Goal: Task Accomplishment & Management: Use online tool/utility

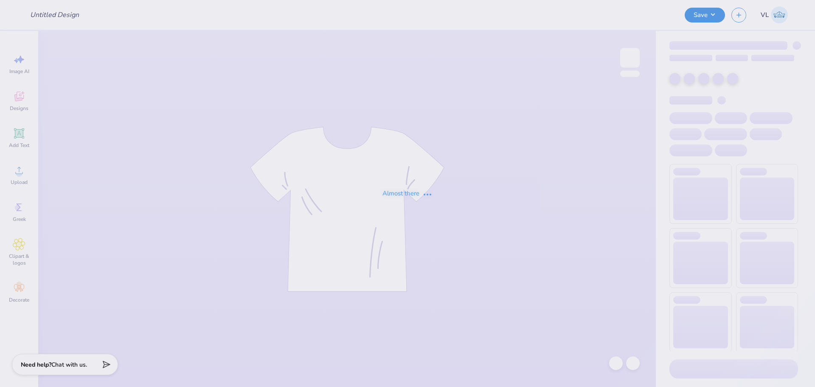
type input "NC State PiPhi parents weekend"
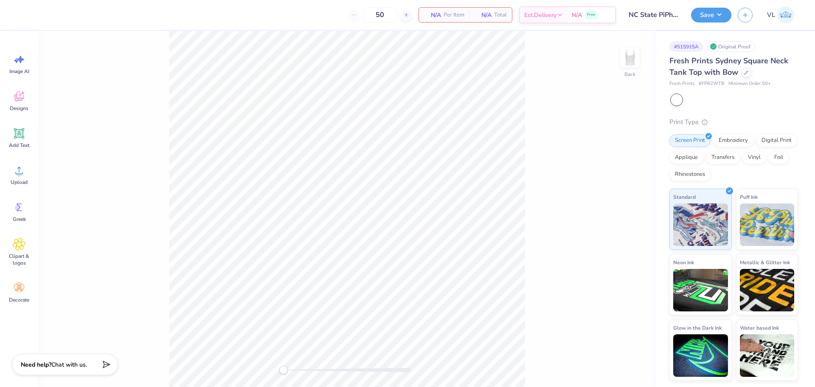
click at [303, 368] on div at bounding box center [347, 370] width 127 height 4
click at [263, 367] on div "Back" at bounding box center [347, 209] width 618 height 356
click at [17, 176] on icon at bounding box center [19, 170] width 13 height 13
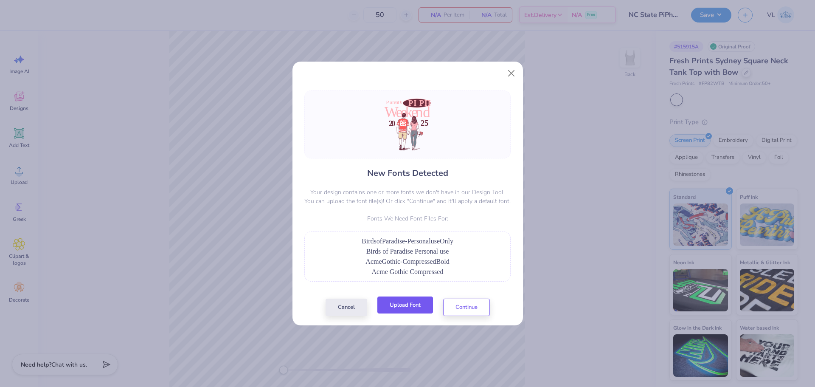
click at [412, 311] on button "Upload Font" at bounding box center [405, 304] width 56 height 17
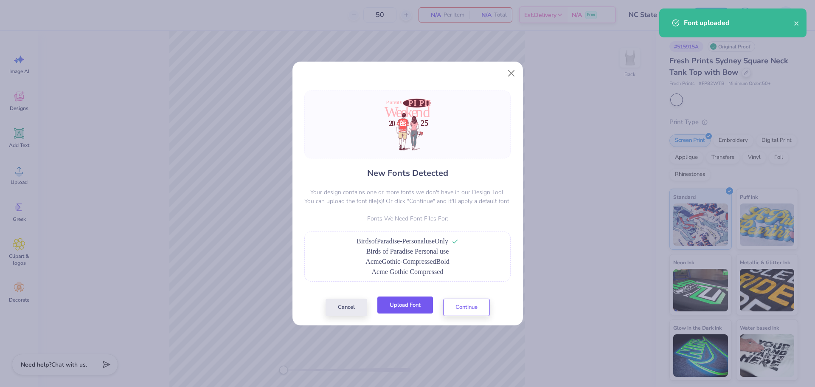
click at [412, 311] on button "Upload Font" at bounding box center [405, 304] width 56 height 17
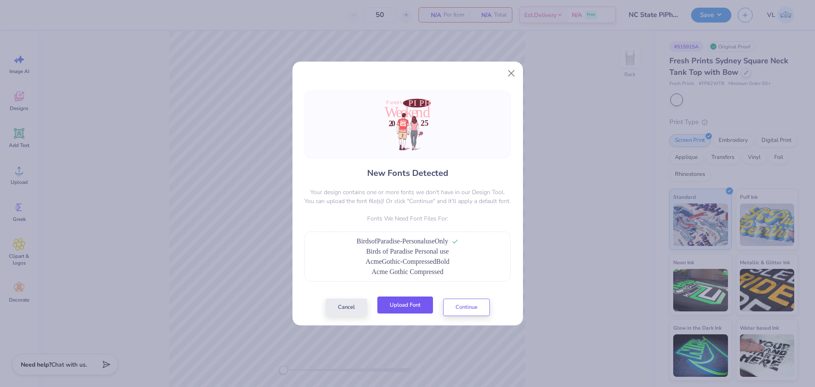
click at [407, 302] on button "Upload Font" at bounding box center [405, 304] width 56 height 17
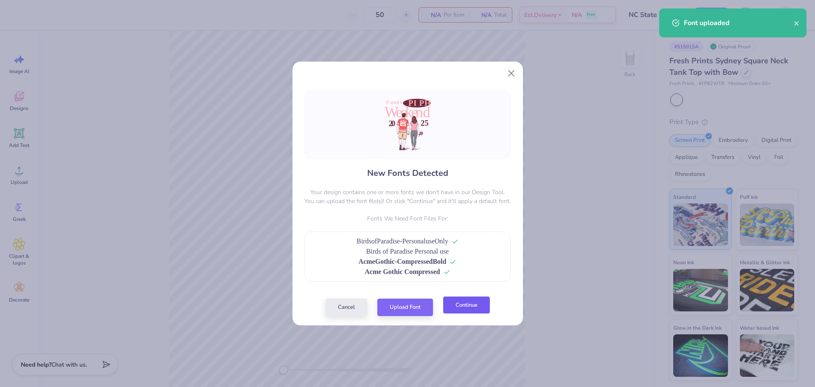
click at [460, 304] on button "Continue" at bounding box center [466, 304] width 47 height 17
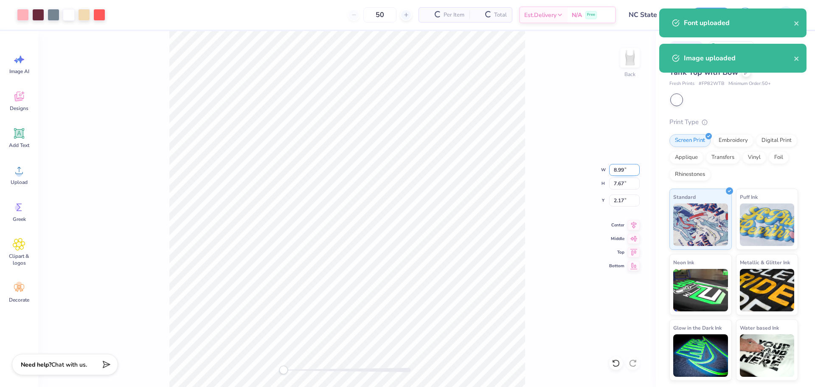
click at [621, 174] on input "8.99" at bounding box center [624, 170] width 31 height 12
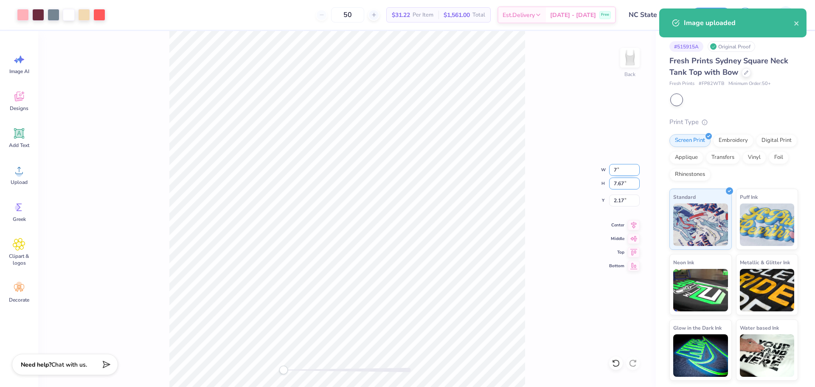
type input "5.76"
type input "5.38"
type input "3.13"
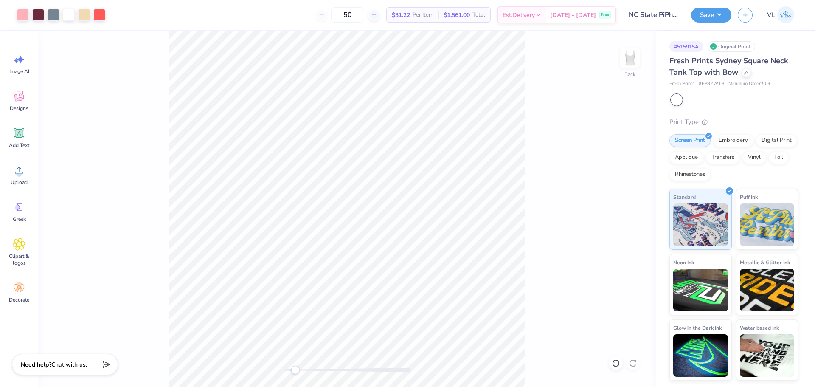
drag, startPoint x: 287, startPoint y: 371, endPoint x: 295, endPoint y: 371, distance: 7.7
click at [295, 371] on div "Accessibility label" at bounding box center [295, 369] width 8 height 8
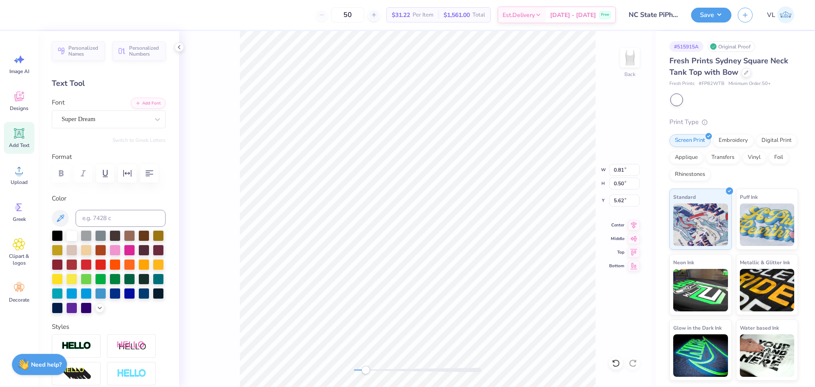
click at [104, 128] on div "Personalized Names Personalized Numbers Text Tool Add Font Font Super Dream Swi…" at bounding box center [108, 209] width 141 height 356
click at [109, 121] on div "Super Dream" at bounding box center [105, 118] width 89 height 13
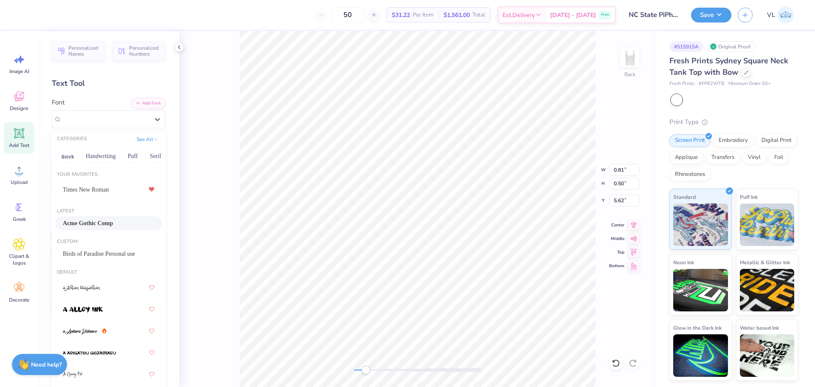
click at [95, 220] on span "Acme Gothic Comp" at bounding box center [88, 223] width 50 height 9
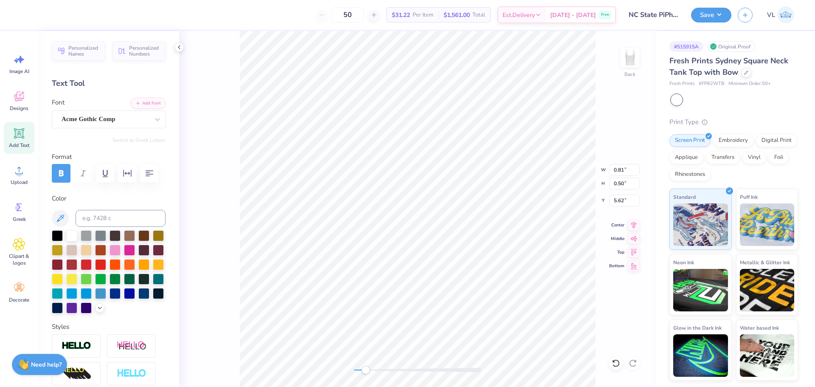
type input "0.84"
type input "5.63"
click at [105, 124] on div at bounding box center [105, 118] width 87 height 11
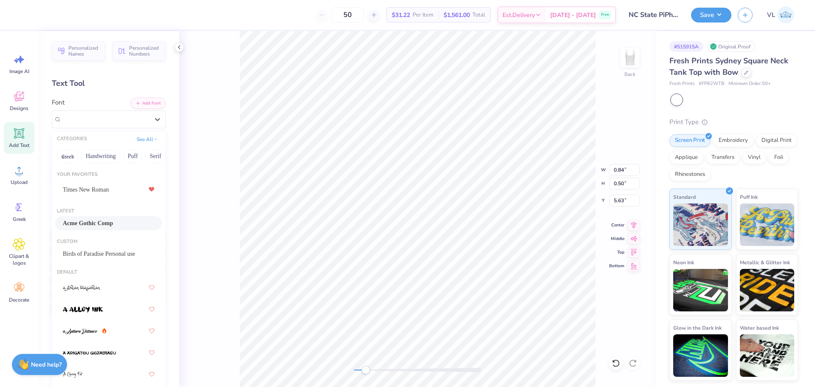
click at [86, 222] on span "Acme Gothic Comp" at bounding box center [88, 223] width 50 height 9
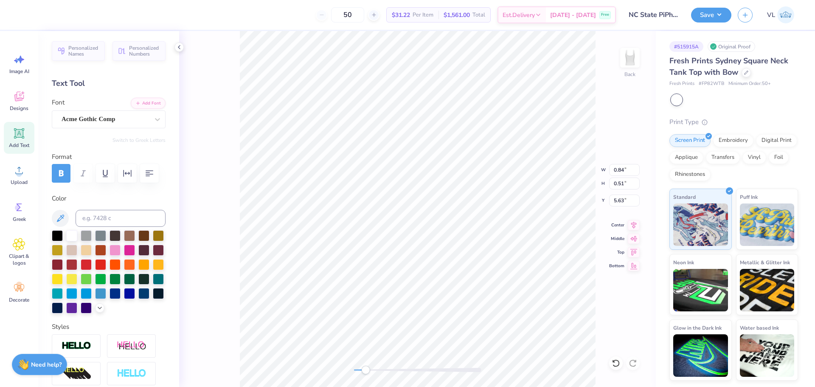
type input "0.47"
type input "0.51"
type input "5.66"
type input "5.45"
type input "0.95"
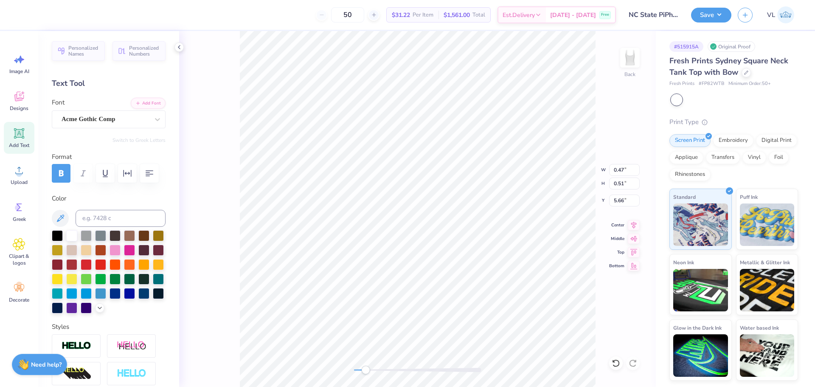
type input "4.12"
click at [115, 123] on div "Super Dream" at bounding box center [105, 118] width 89 height 13
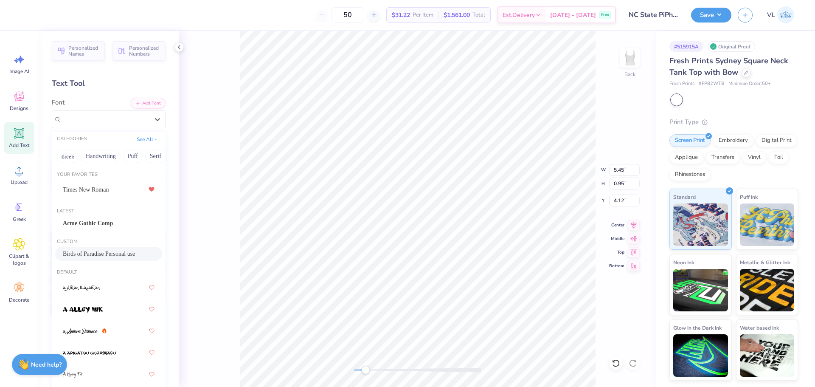
click at [91, 255] on span "Birds of Paradise Personal use" at bounding box center [99, 253] width 72 height 9
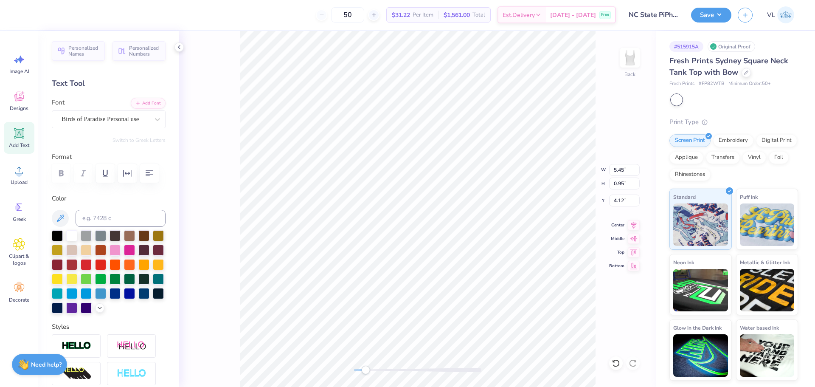
type input "1.99"
type input "0.37"
type input "3.23"
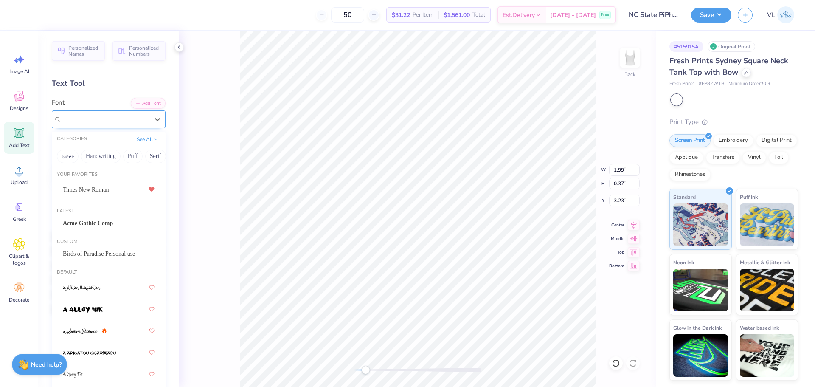
click at [96, 120] on div "Super Dream" at bounding box center [105, 118] width 89 height 13
click at [94, 252] on span "Birds of Paradise Personal use" at bounding box center [99, 253] width 72 height 9
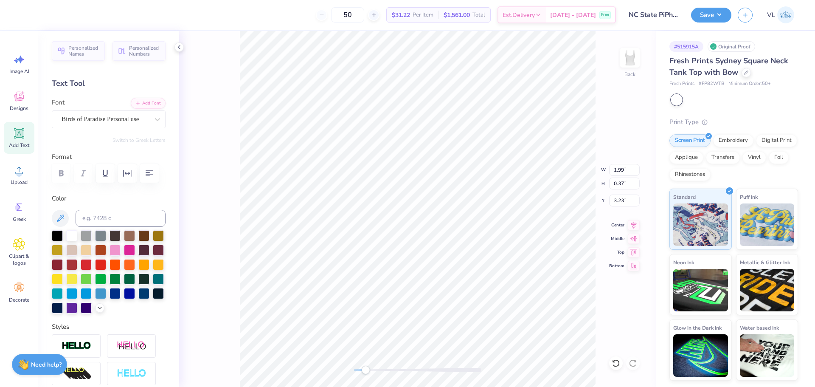
type input "2.06"
type input "0.50"
type input "3.31"
click at [111, 119] on div "Super Dream" at bounding box center [105, 118] width 89 height 13
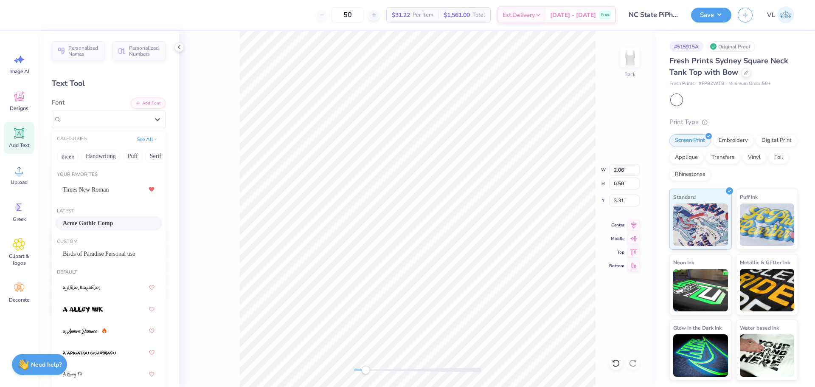
click at [91, 221] on span "Acme Gothic Comp" at bounding box center [88, 223] width 50 height 9
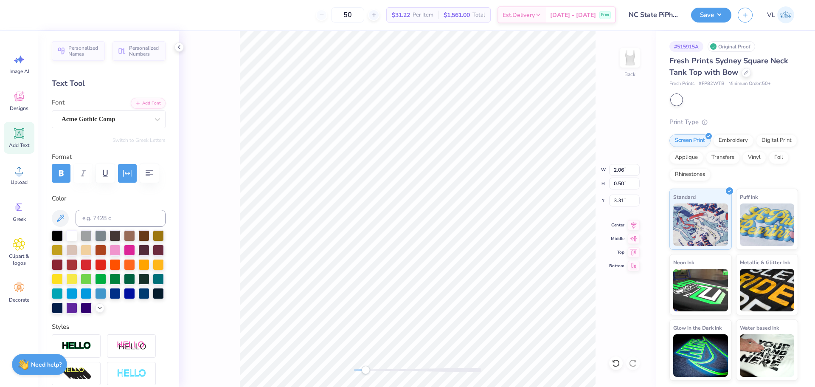
type input "2.53"
type input "0.82"
type input "3.13"
click at [635, 222] on icon at bounding box center [634, 224] width 12 height 10
click at [631, 223] on icon at bounding box center [634, 224] width 12 height 10
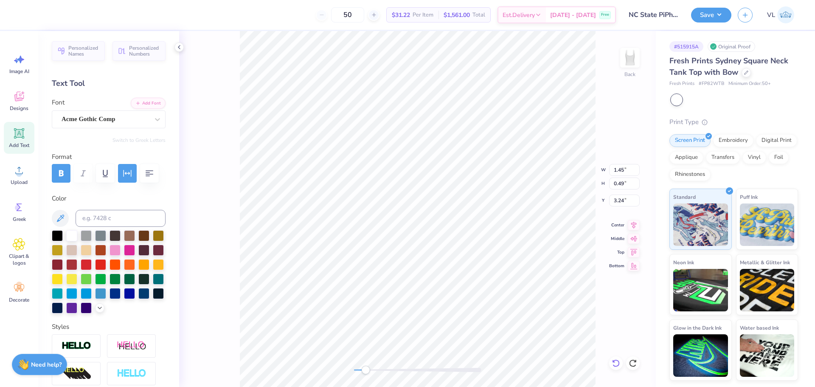
click at [618, 364] on icon at bounding box center [616, 363] width 8 height 8
drag, startPoint x: 615, startPoint y: 362, endPoint x: 611, endPoint y: 359, distance: 4.8
click at [615, 362] on icon at bounding box center [616, 363] width 8 height 8
click at [615, 361] on icon at bounding box center [616, 363] width 8 height 8
type input "4.29"
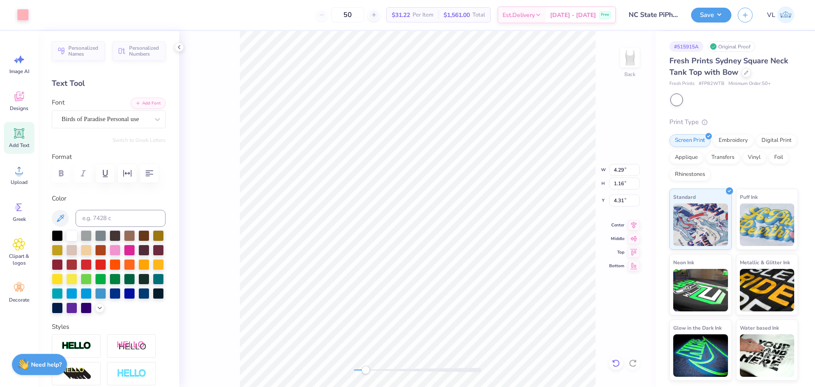
type input "1.16"
type input "4.31"
type input "2.54"
type input "3.58"
type input "5.03"
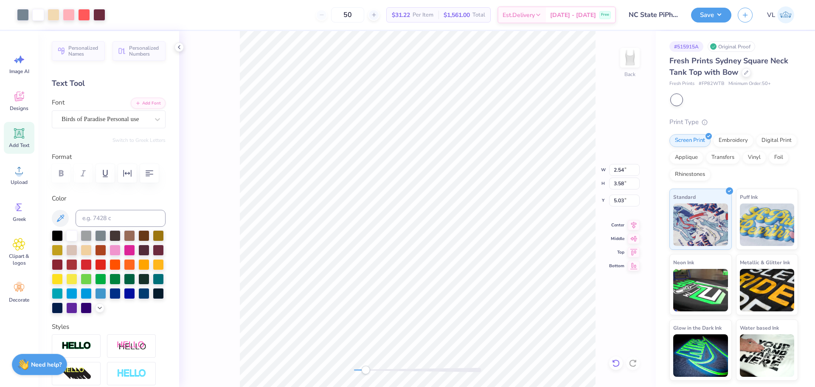
type input "0.47"
type input "0.51"
type input "5.66"
type input "3.38"
click at [378, 363] on div "Back" at bounding box center [417, 209] width 477 height 356
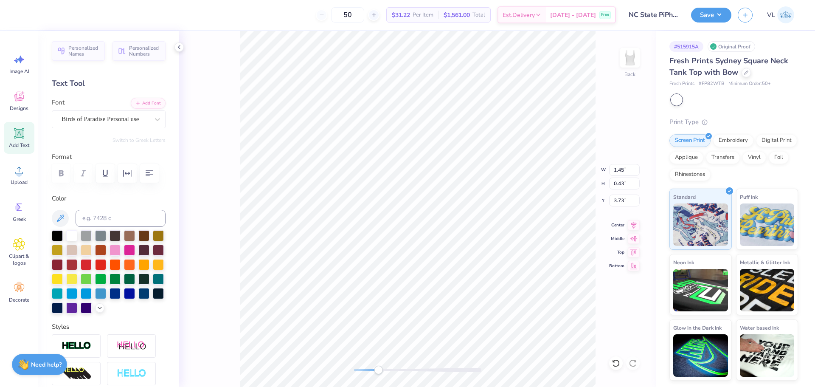
type input "3.25"
type input "1.05"
type input "3.01"
type input "2.54"
type input "3.58"
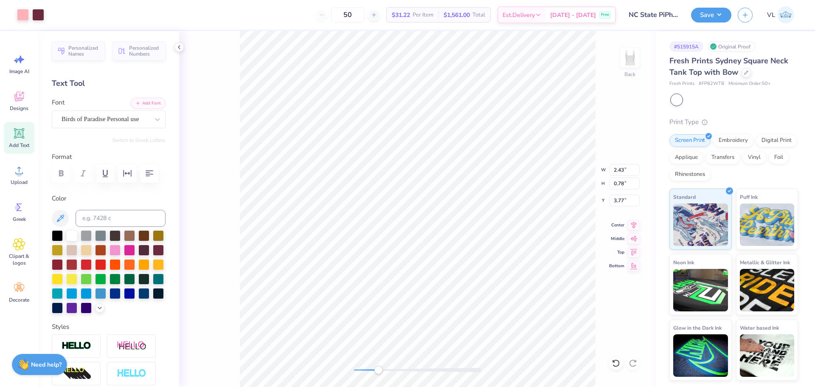
type input "5.03"
type input "4.65"
type input "1.26"
type input "4.26"
type input "1.45"
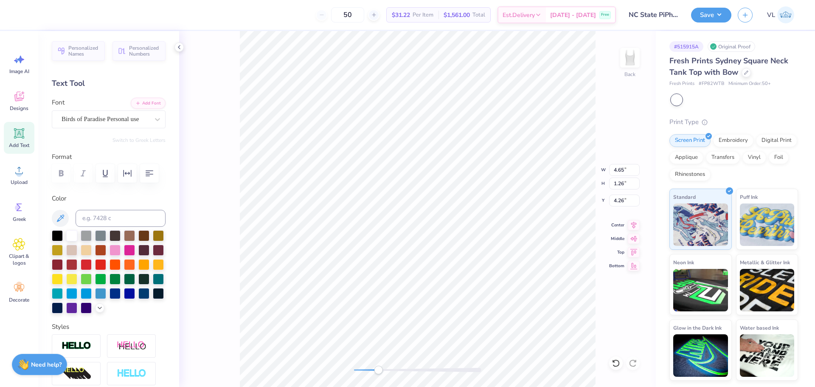
type input "0.49"
type input "3.36"
type input "2.82"
type input "0.91"
type input "3.61"
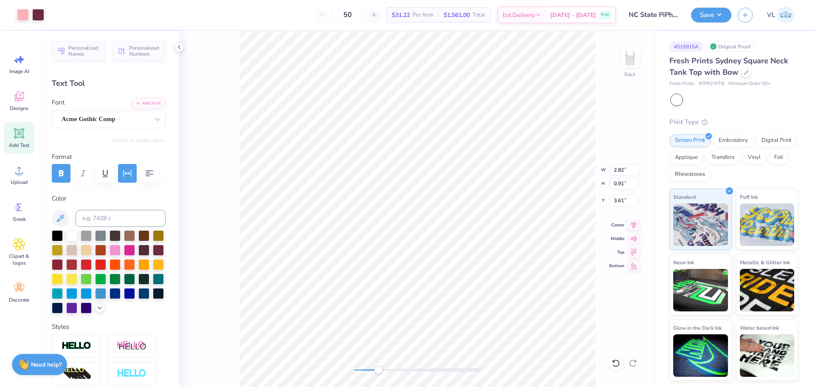
type input "1.45"
type input "0.49"
type input "3.81"
type input "4.65"
type input "1.26"
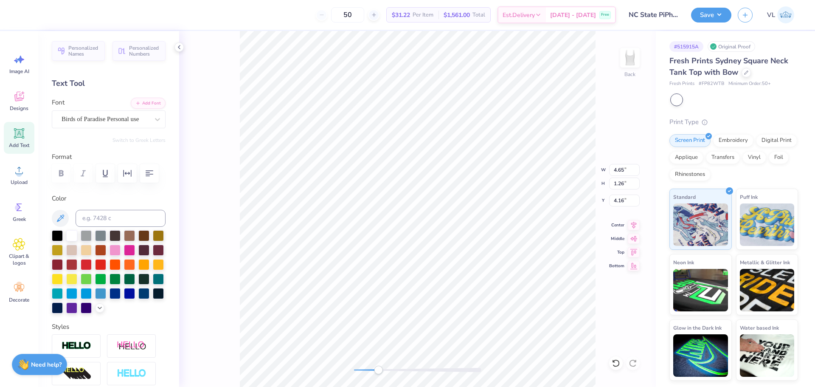
type input "4.16"
type input "1.45"
type input "0.49"
type input "3.81"
click at [126, 173] on icon "button" at bounding box center [128, 173] width 8 height 7
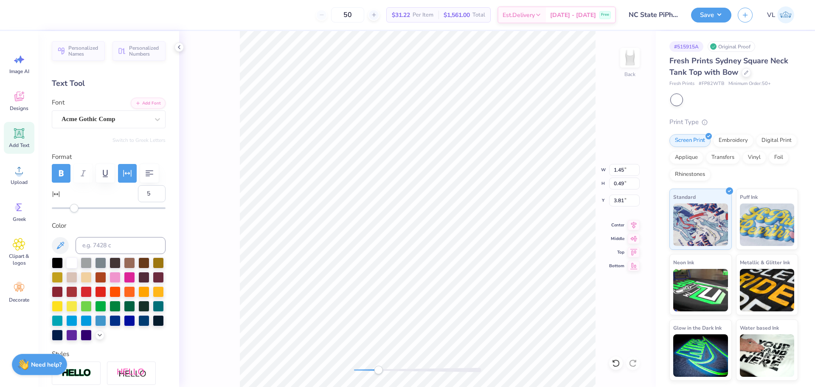
drag, startPoint x: 146, startPoint y: 194, endPoint x: 112, endPoint y: 196, distance: 34.0
click at [112, 196] on div "5" at bounding box center [109, 198] width 114 height 27
type input "10"
type input "5"
type input "2.69"
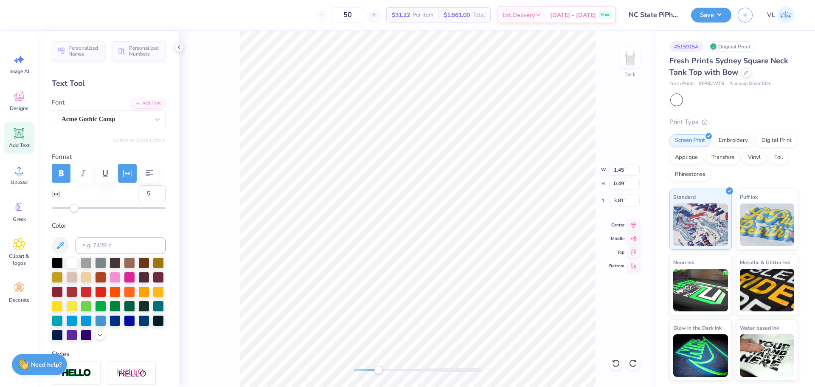
type input "0.87"
type input "3.63"
type input "1.45"
type input "0.49"
type input "3.81"
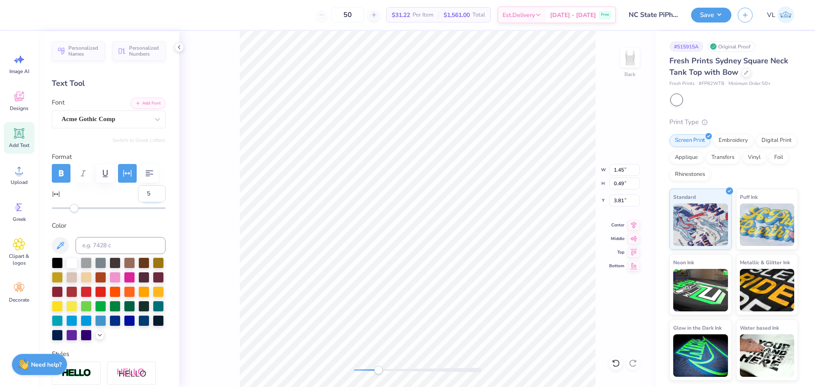
drag, startPoint x: 143, startPoint y: 192, endPoint x: 135, endPoint y: 192, distance: 8.1
click at [138, 192] on input "5" at bounding box center [152, 193] width 28 height 17
type input "10"
type input "2.54"
type input "3.58"
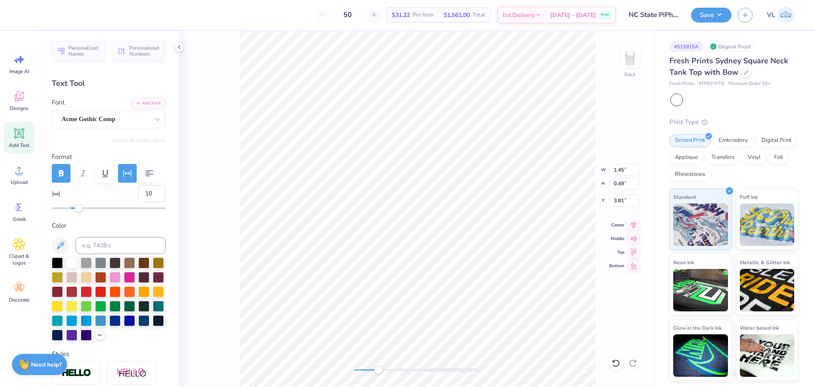
type input "5.03"
drag, startPoint x: 381, startPoint y: 368, endPoint x: 362, endPoint y: 367, distance: 18.7
click at [361, 367] on div "Accessibility label" at bounding box center [361, 369] width 8 height 8
click at [19, 178] on div "Upload" at bounding box center [19, 175] width 31 height 32
click at [17, 170] on icon at bounding box center [19, 170] width 13 height 13
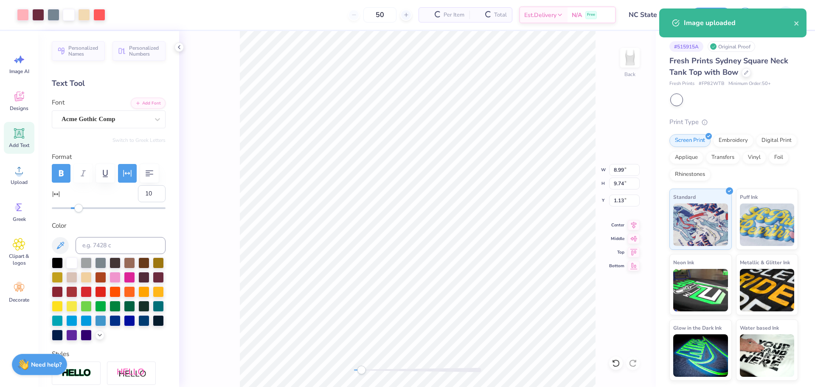
click at [609, 174] on div "Back W 8.99 8.99 " H 9.74 9.74 " Y 1.13 1.13 " Center Middle Top Bottom" at bounding box center [417, 209] width 477 height 356
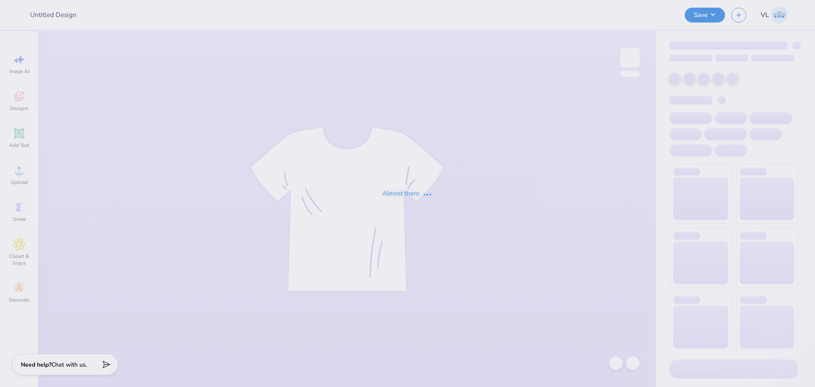
type input "NC State PiPhi parents weekend"
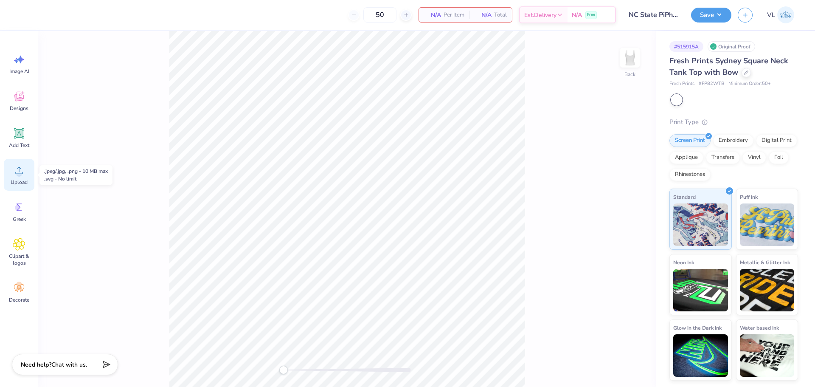
click at [21, 187] on div "Upload" at bounding box center [19, 175] width 31 height 32
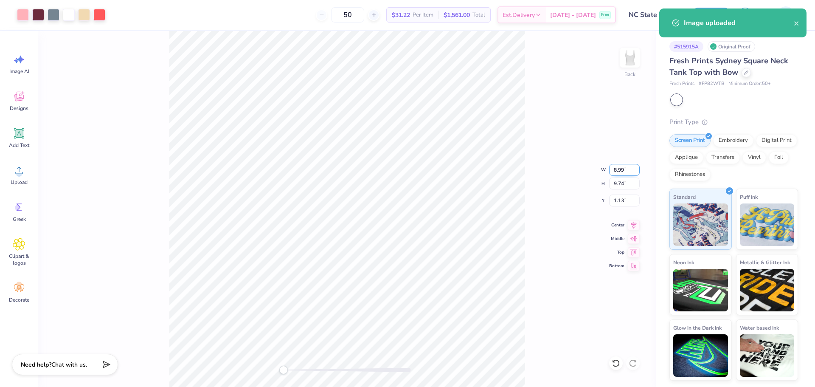
click at [622, 172] on input "8.99" at bounding box center [624, 170] width 31 height 12
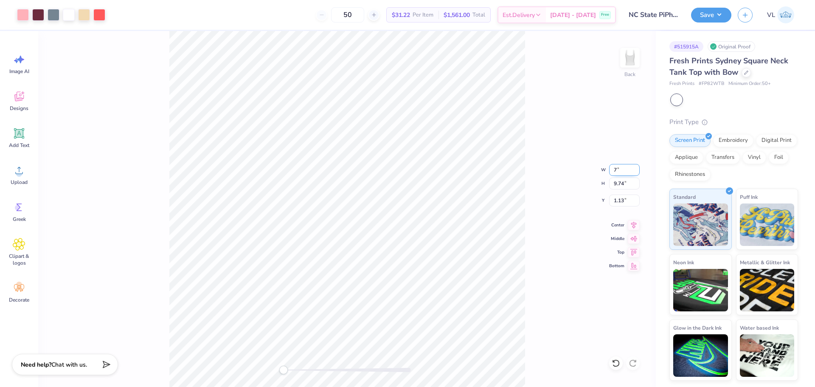
type input "7"
drag, startPoint x: 289, startPoint y: 366, endPoint x: 315, endPoint y: 367, distance: 25.5
click at [315, 367] on div "Accessibility label" at bounding box center [313, 369] width 8 height 8
drag, startPoint x: 322, startPoint y: 368, endPoint x: 303, endPoint y: 367, distance: 19.6
click at [303, 367] on div "Accessibility label" at bounding box center [302, 369] width 8 height 8
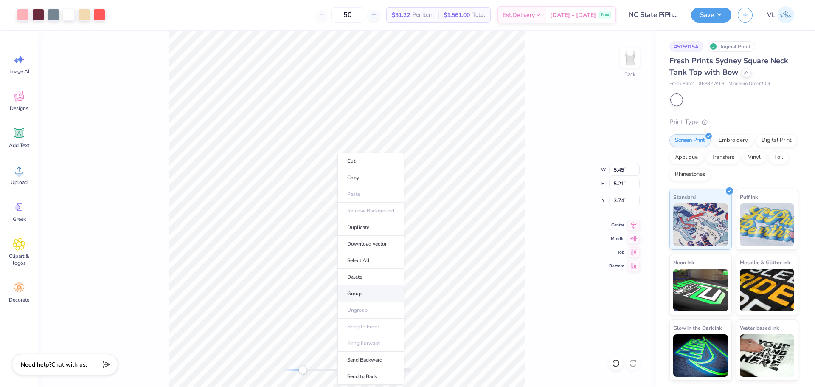
click at [365, 289] on li "Group" at bounding box center [370, 293] width 67 height 17
type input "0.66"
type input "0.65"
type input "5.54"
click at [456, 295] on li "Group" at bounding box center [468, 293] width 67 height 17
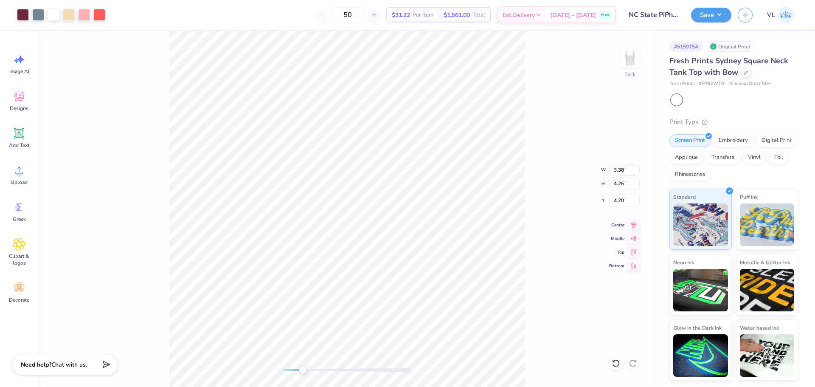
type input "0.28"
type input "0.64"
type input "5.54"
type input "0.66"
type input "0.65"
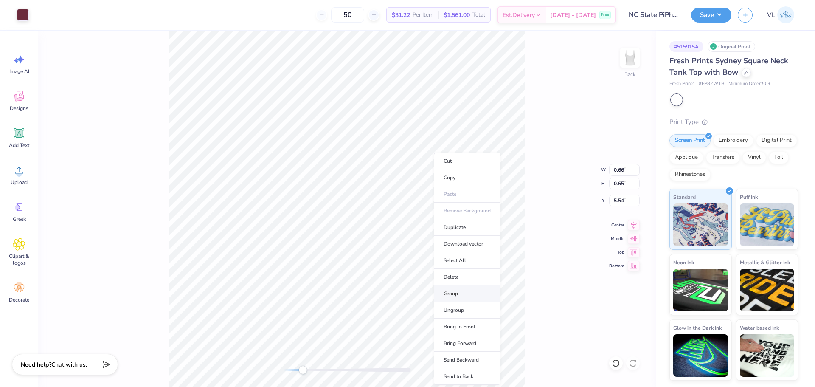
click at [451, 293] on li "Group" at bounding box center [467, 293] width 67 height 17
type input "5.45"
type input "1.48"
type input "3.74"
click at [415, 289] on li "Group" at bounding box center [416, 293] width 67 height 17
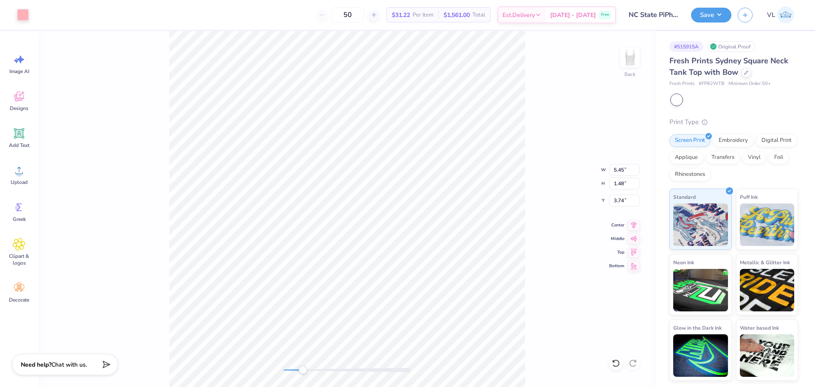
type input "1.84"
type input "0.55"
type input "3.11"
click at [354, 264] on li "Group" at bounding box center [350, 267] width 67 height 17
type input "0.12"
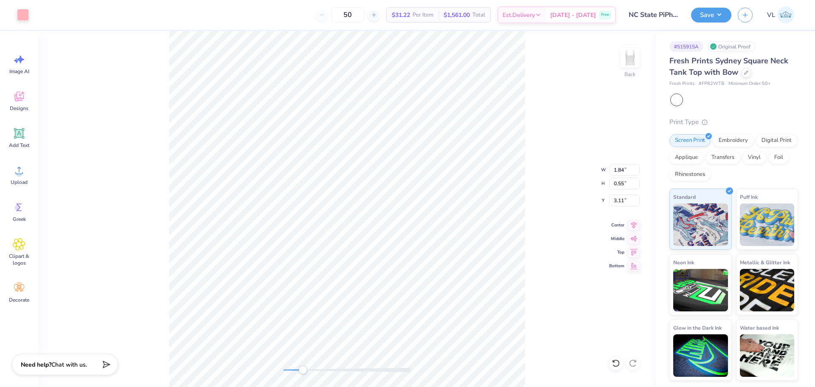
type input "0.63"
type input "3.25"
click at [398, 266] on li "Group" at bounding box center [406, 268] width 67 height 17
type input "3.22"
type input "1.04"
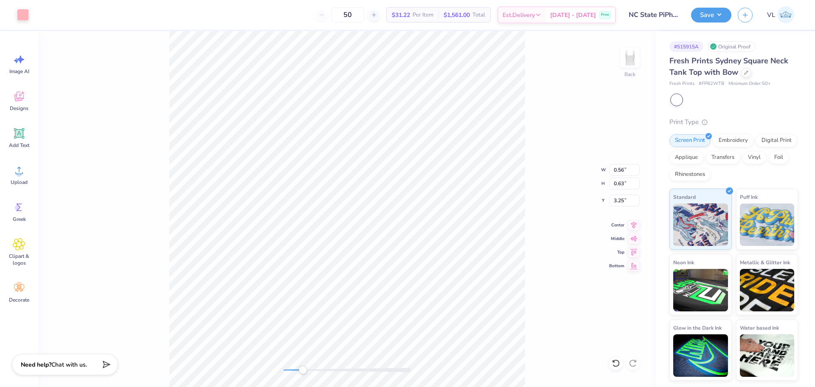
type input "3.05"
click at [378, 263] on li "Group" at bounding box center [386, 267] width 67 height 17
click at [461, 335] on li "Send to Back" at bounding box center [450, 334] width 67 height 17
click at [27, 137] on div "Add Text" at bounding box center [19, 138] width 31 height 32
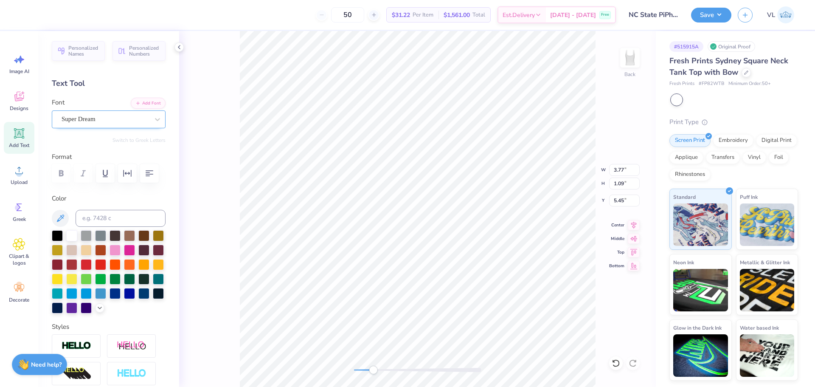
click at [106, 119] on div "Super Dream" at bounding box center [105, 118] width 89 height 13
type input "bird"
click at [151, 101] on button "Add Font" at bounding box center [148, 102] width 35 height 11
type textarea "PI PHI"
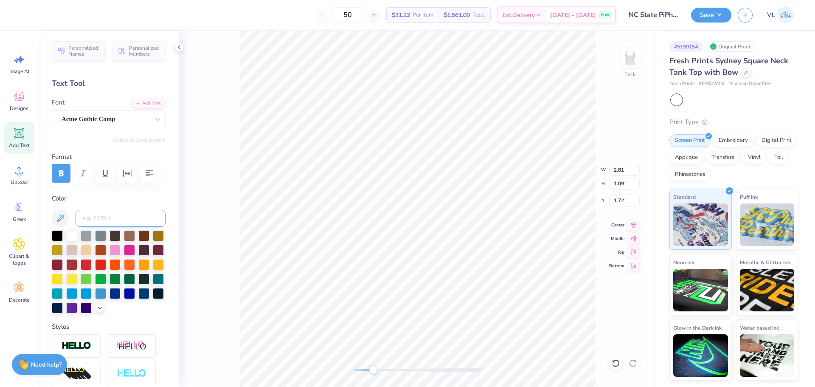
click at [111, 222] on input at bounding box center [121, 218] width 90 height 17
type input "178"
click at [126, 172] on icon "button" at bounding box center [128, 173] width 8 height 7
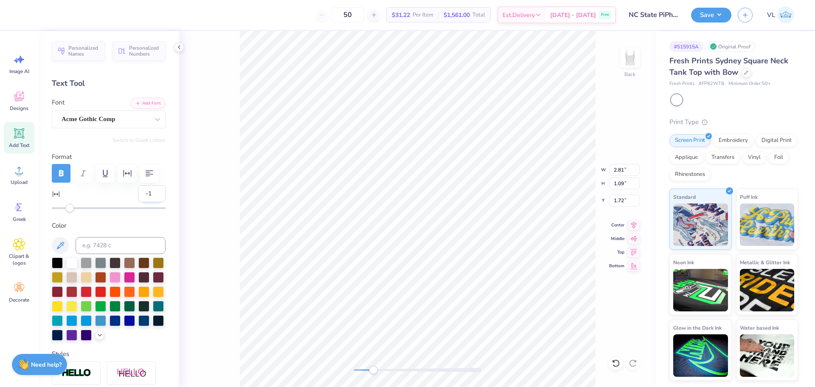
drag, startPoint x: 151, startPoint y: 194, endPoint x: 130, endPoint y: 193, distance: 20.4
click at [138, 193] on input "-1" at bounding box center [152, 193] width 28 height 17
drag, startPoint x: 146, startPoint y: 193, endPoint x: 131, endPoint y: 193, distance: 14.9
click at [131, 193] on div "-1" at bounding box center [109, 198] width 114 height 27
type input "5"
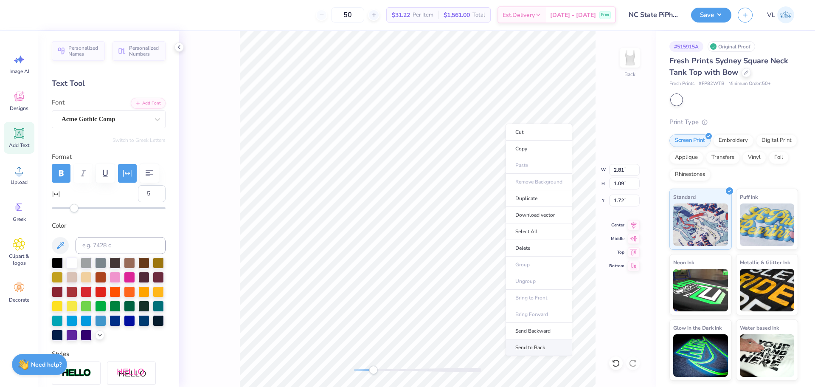
click at [540, 347] on li "Send to Back" at bounding box center [538, 347] width 67 height 17
type input "1.85"
type input "0.63"
type input "3.25"
click at [545, 344] on li "Send to Back" at bounding box center [550, 350] width 67 height 17
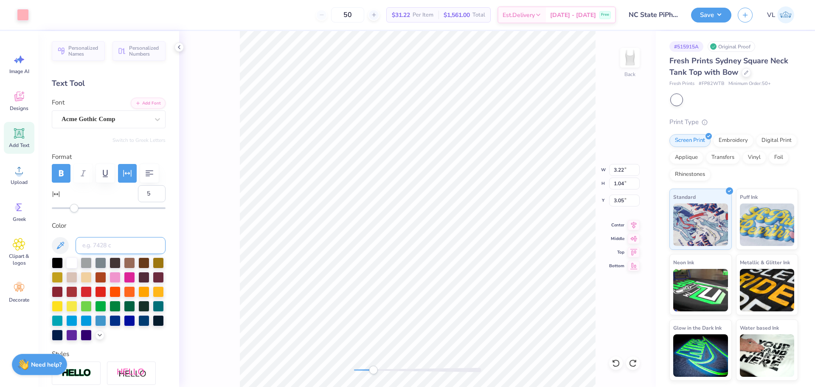
click at [101, 238] on input at bounding box center [121, 245] width 90 height 17
type input "178"
click at [99, 239] on input at bounding box center [121, 245] width 90 height 17
click at [24, 10] on div at bounding box center [23, 14] width 12 height 12
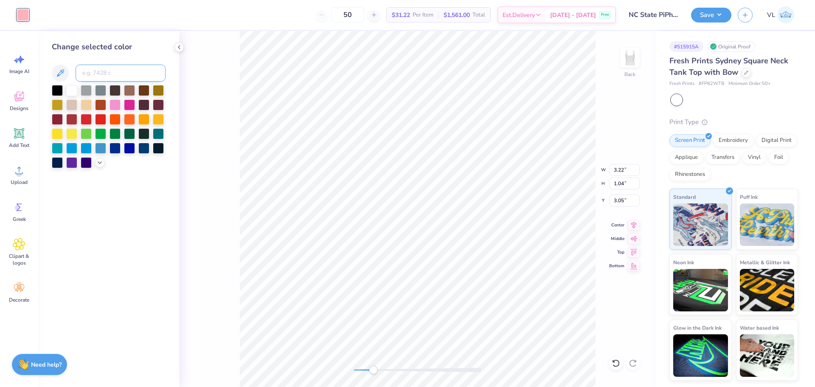
click at [104, 74] on input at bounding box center [121, 73] width 90 height 17
type input "178"
click at [431, 24] on div "50 $31.22 Per Item $1,561.00 Total Est. Delivery Sep 20 - 23 Free" at bounding box center [325, 15] width 581 height 30
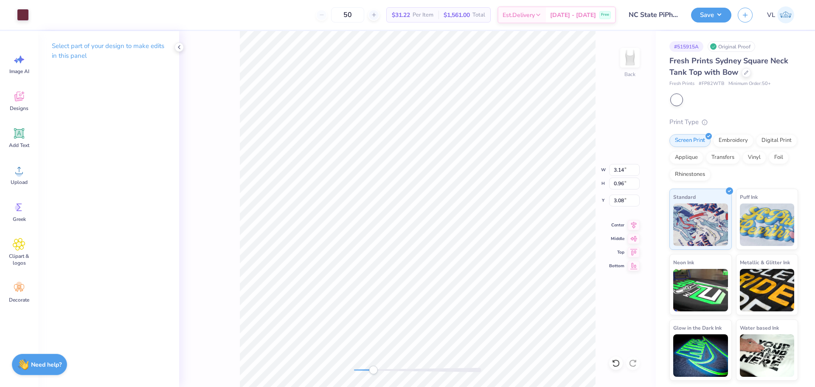
type input "5.45"
type input "5.91"
type input "3.05"
drag, startPoint x: 371, startPoint y: 370, endPoint x: 352, endPoint y: 371, distance: 19.6
click at [352, 371] on div "Accessibility label" at bounding box center [354, 369] width 8 height 8
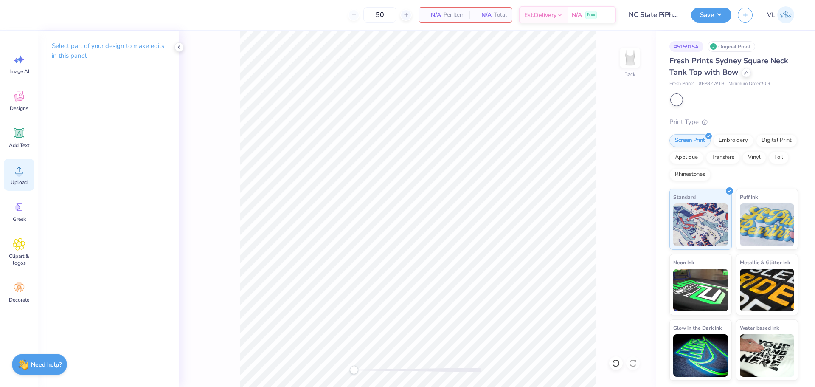
click at [20, 177] on div "Upload" at bounding box center [19, 175] width 31 height 32
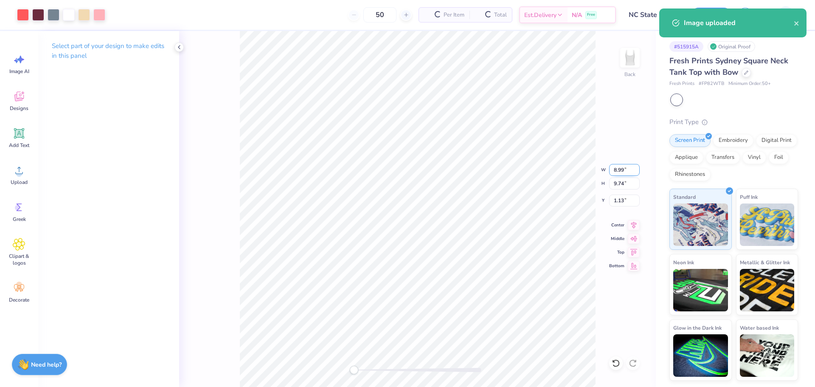
click at [621, 173] on input "8.99" at bounding box center [624, 170] width 31 height 12
type input "7"
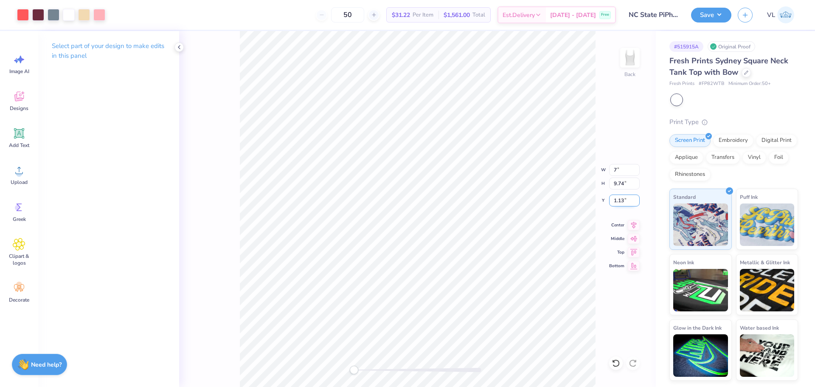
click at [628, 197] on input "1.13" at bounding box center [624, 200] width 31 height 12
type input "1.5"
click at [358, 373] on div "Back" at bounding box center [417, 209] width 477 height 356
drag, startPoint x: 356, startPoint y: 371, endPoint x: 368, endPoint y: 371, distance: 11.9
click at [367, 371] on div "Accessibility label" at bounding box center [364, 369] width 8 height 8
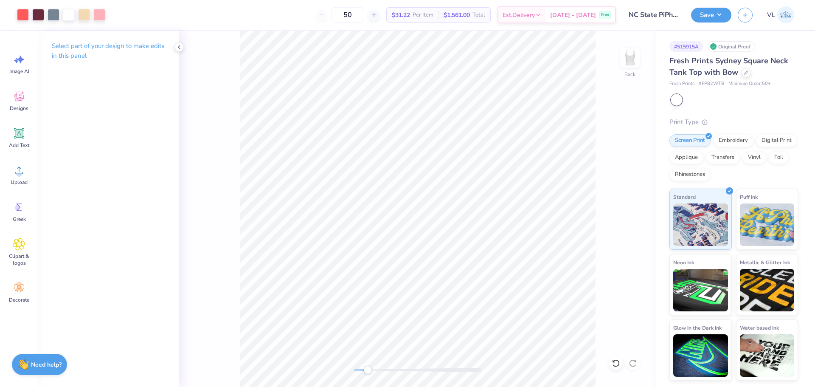
click at [370, 372] on div "Accessibility label" at bounding box center [367, 369] width 8 height 8
click at [14, 175] on icon at bounding box center [19, 170] width 13 height 13
click at [18, 132] on icon at bounding box center [19, 133] width 10 height 10
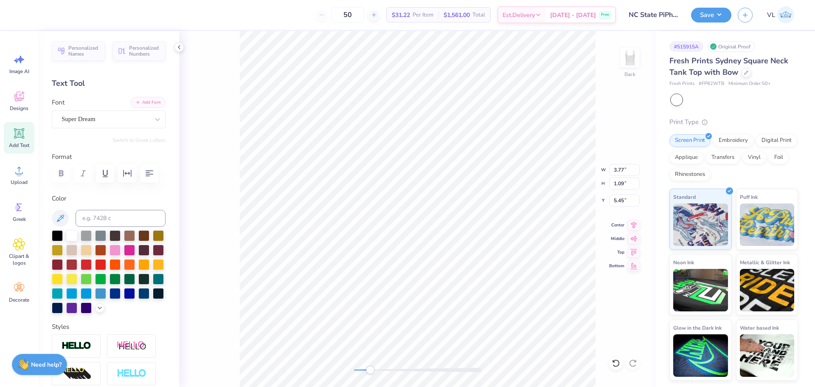
click at [147, 104] on button "Add Font" at bounding box center [148, 102] width 35 height 11
type textarea "20"
click at [381, 229] on li "Duplicate" at bounding box center [376, 227] width 67 height 17
type input "0.85"
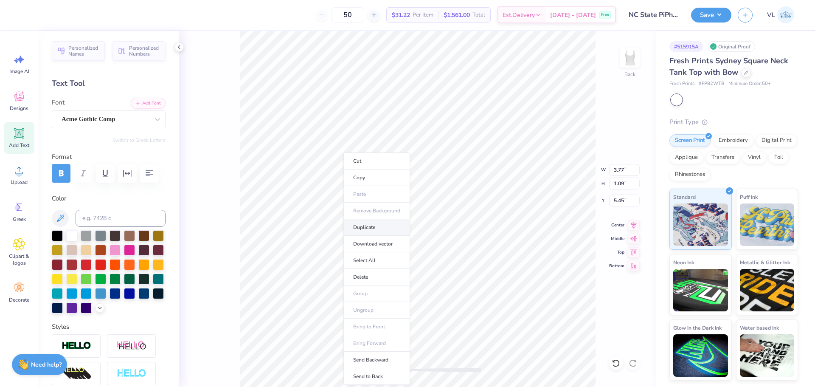
type input "0.84"
type input "5.71"
type textarea "25"
click at [135, 250] on div at bounding box center [129, 249] width 11 height 11
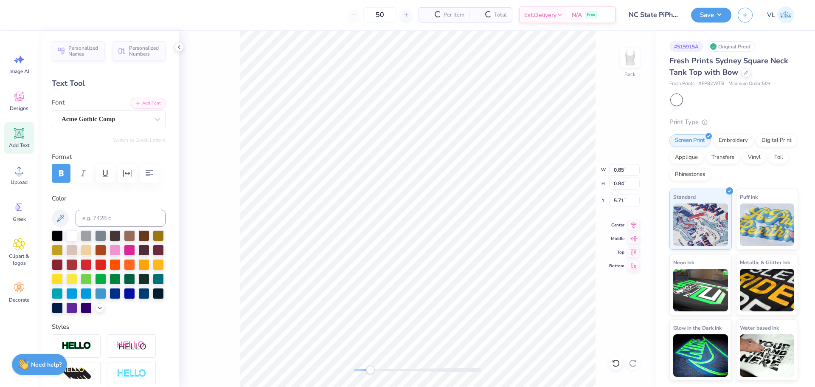
type input "4.71"
click at [135, 250] on div at bounding box center [129, 249] width 11 height 11
click at [521, 292] on li "Group" at bounding box center [530, 293] width 67 height 17
click at [545, 377] on li "Send to Back" at bounding box center [551, 376] width 67 height 17
type input "7.00"
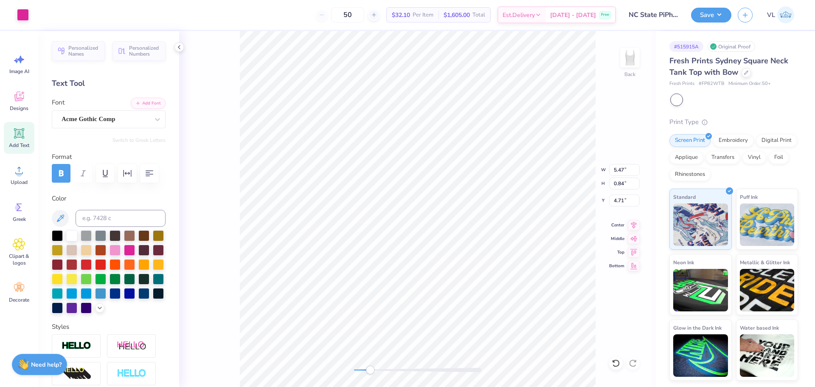
type input "7.58"
type input "1.50"
click at [153, 101] on button "Add Font" at bounding box center [148, 102] width 35 height 11
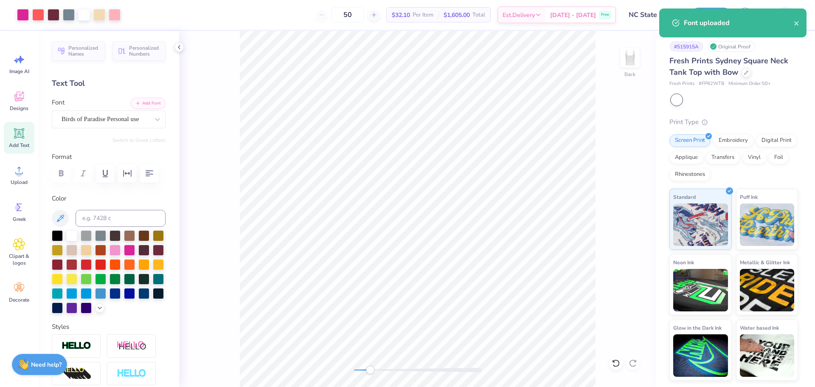
click at [27, 136] on div "Add Text" at bounding box center [19, 138] width 31 height 32
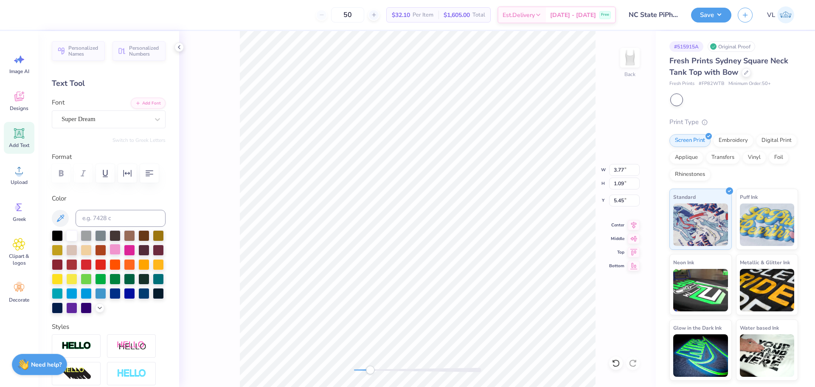
click at [121, 245] on div at bounding box center [114, 249] width 11 height 11
type textarea "Weekend"
click at [106, 123] on div "Super Dream" at bounding box center [105, 118] width 89 height 13
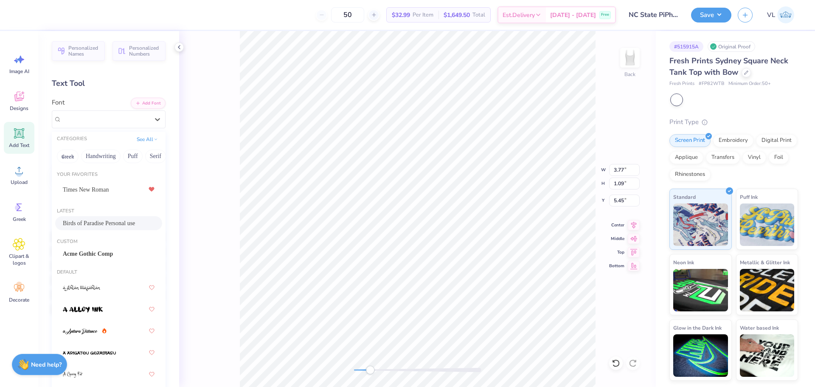
click at [99, 223] on span "Birds of Paradise Personal use" at bounding box center [99, 223] width 72 height 9
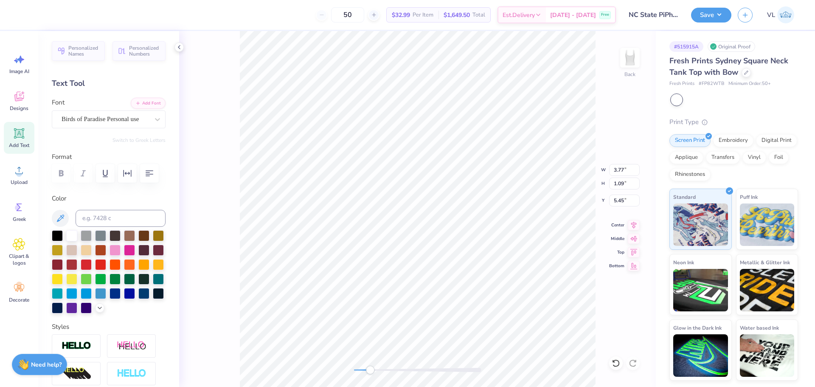
scroll to position [7, 1]
click at [360, 320] on li "Send to Back" at bounding box center [367, 325] width 67 height 17
type input "6.98"
type input "1.89"
type input "2.38"
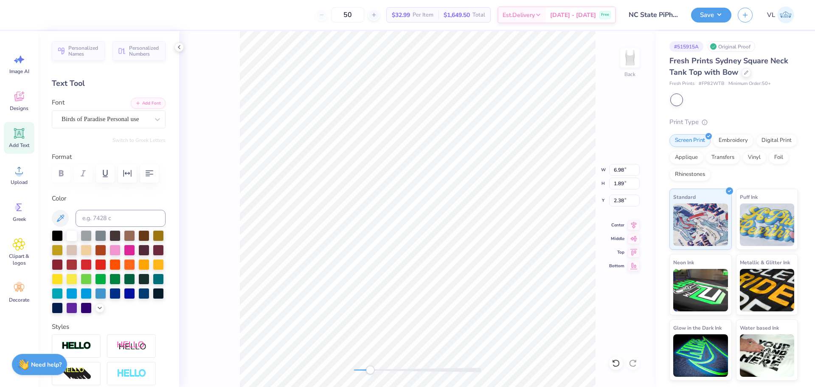
type input "7.00"
type input "7.58"
type input "1.49"
click at [619, 365] on icon at bounding box center [615, 363] width 7 height 8
click at [433, 375] on li "Send to Back" at bounding box center [434, 376] width 67 height 17
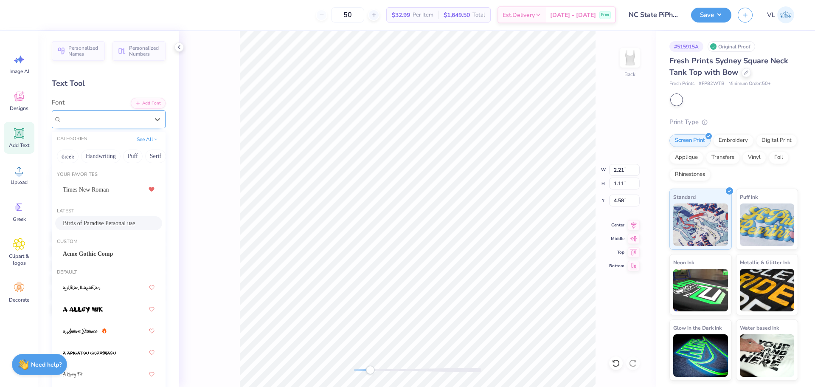
click at [112, 118] on div "Birds of Paradise Personal use" at bounding box center [105, 118] width 89 height 13
click at [96, 253] on span "Acme Gothic Comp" at bounding box center [88, 253] width 50 height 9
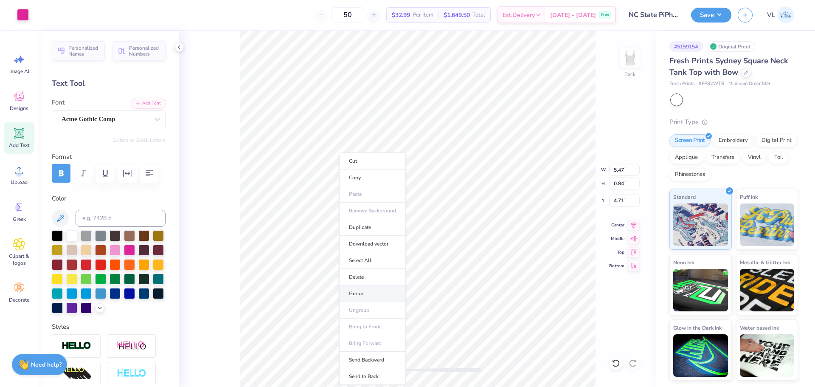
click at [369, 297] on li "Group" at bounding box center [372, 293] width 67 height 17
type input "6.98"
type input "1.89"
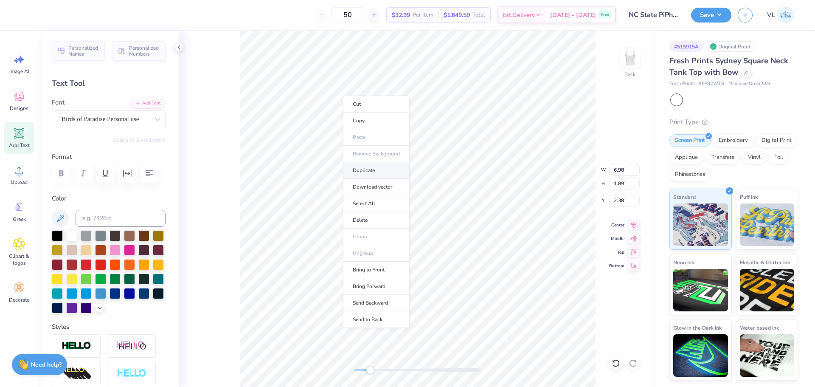
click at [376, 171] on li "Duplicate" at bounding box center [376, 170] width 67 height 17
type input "3.38"
type textarea "Parent's"
click at [401, 130] on li "Duplicate" at bounding box center [398, 127] width 67 height 17
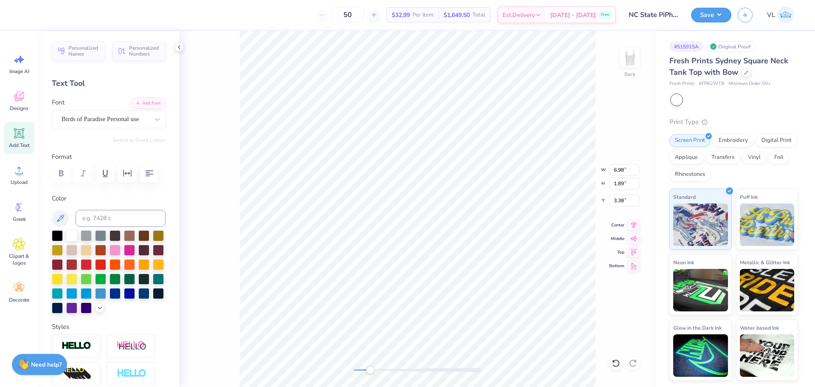
type input "2.41"
type input "0.72"
type input "2.57"
click at [135, 245] on div at bounding box center [129, 249] width 11 height 11
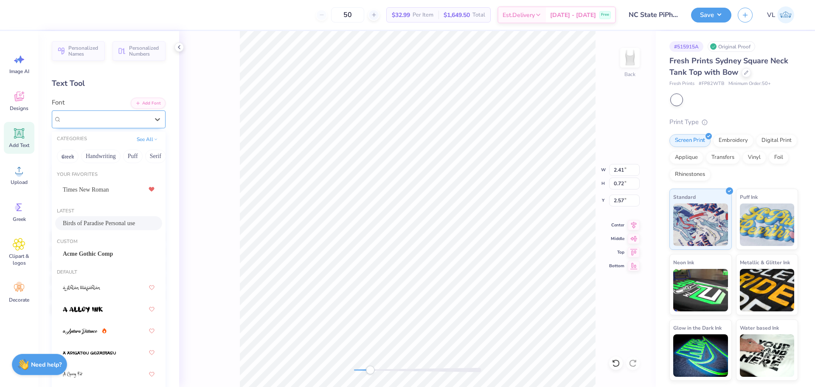
drag, startPoint x: 138, startPoint y: 122, endPoint x: 124, endPoint y: 155, distance: 36.2
click at [138, 122] on div "Birds of Paradise Personal use" at bounding box center [105, 118] width 89 height 13
click at [98, 250] on div "Acme Gothic Comp" at bounding box center [109, 253] width 92 height 9
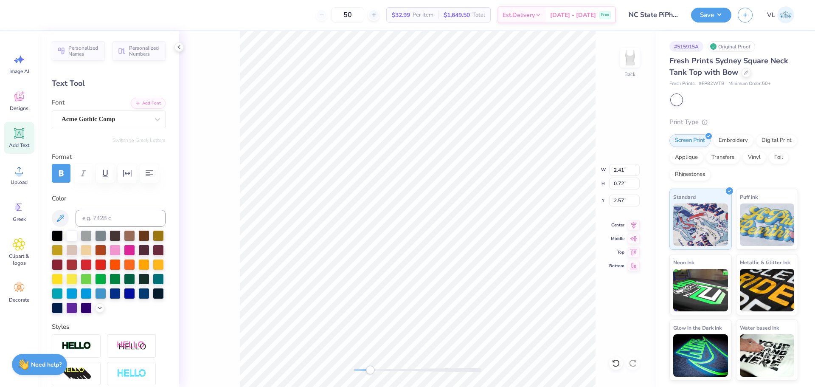
type input "7.00"
type input "8.18"
type input "1.49"
type textarea "PI PHI"
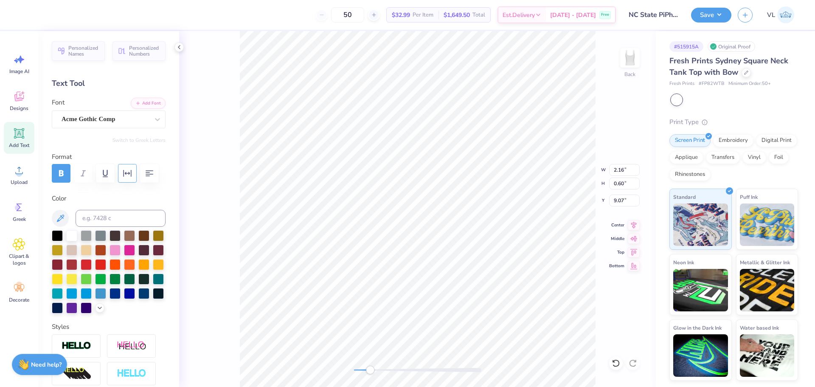
click at [128, 180] on button "button" at bounding box center [127, 173] width 19 height 19
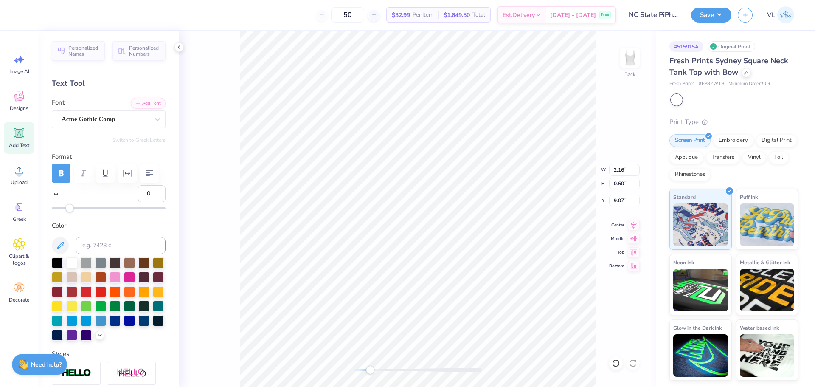
drag, startPoint x: 138, startPoint y: 197, endPoint x: 122, endPoint y: 172, distance: 29.0
click at [127, 196] on div "0" at bounding box center [109, 198] width 114 height 27
type input "10"
drag, startPoint x: 150, startPoint y: 192, endPoint x: 141, endPoint y: 192, distance: 8.5
click at [141, 192] on input "11" at bounding box center [152, 193] width 28 height 17
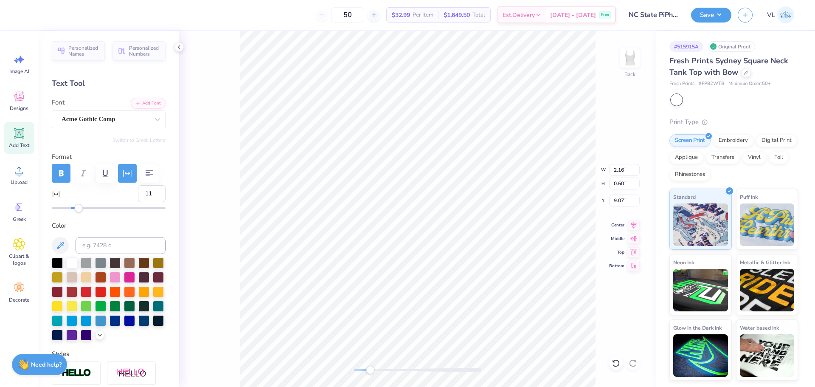
drag, startPoint x: 145, startPoint y: 193, endPoint x: 126, endPoint y: 193, distance: 19.1
click at [125, 193] on div "11" at bounding box center [109, 198] width 114 height 27
type input "5"
click at [525, 285] on li "Send to Back" at bounding box center [523, 288] width 67 height 17
type input "2.34"
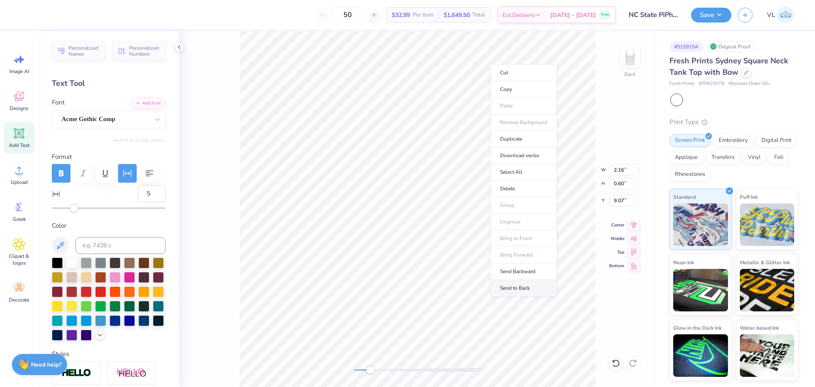
type input "0.80"
type input "1.76"
type input "6.98"
type input "1.89"
type input "2.38"
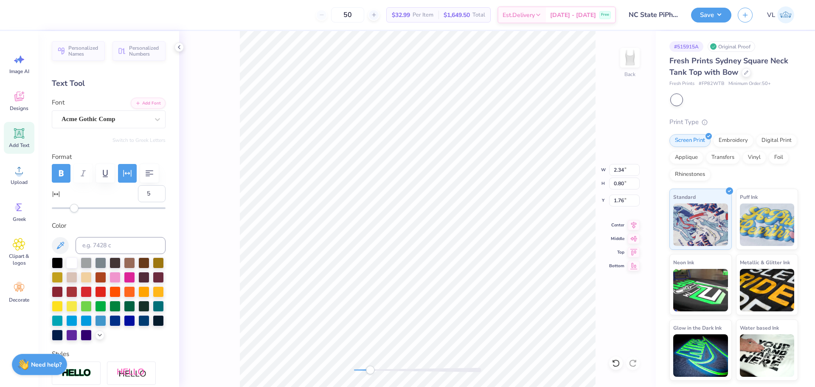
type input "0"
click at [449, 343] on li "Send to Back" at bounding box center [443, 339] width 67 height 17
type input "2.41"
type input "0.72"
click at [402, 272] on li "Send to Back" at bounding box center [387, 276] width 67 height 17
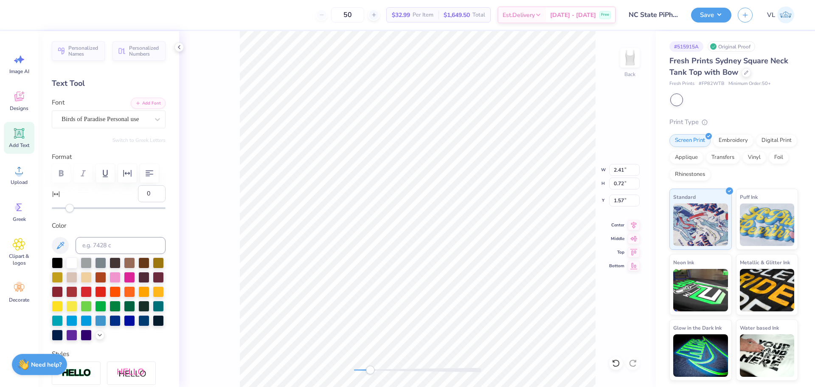
type input "1.56"
type input "5.47"
type input "0.84"
type input "4.71"
click at [383, 375] on li "Send to Back" at bounding box center [374, 376] width 67 height 17
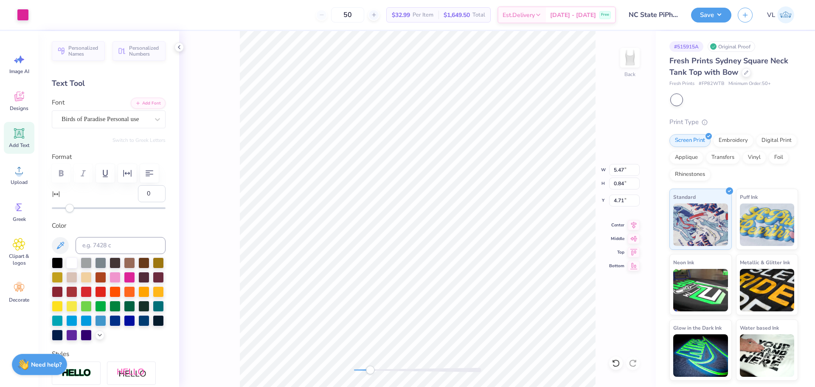
type input "7.00"
type input "7.58"
type input "1.49"
type input "0.89"
type input "0.99"
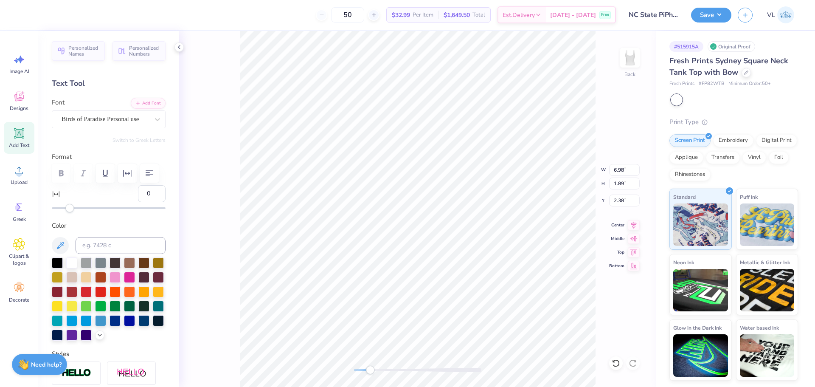
type input "3.25"
type input "0.49"
type input "0.38"
type input "1.90"
type input "0.84"
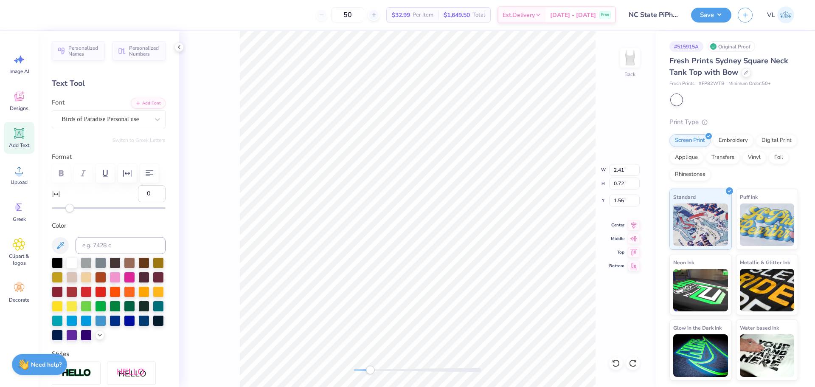
type input "0.70"
type input "1.58"
click at [560, 279] on li "Send to Back" at bounding box center [556, 283] width 67 height 17
click at [473, 294] on li "Group" at bounding box center [475, 293] width 67 height 17
click at [23, 16] on div at bounding box center [23, 14] width 12 height 12
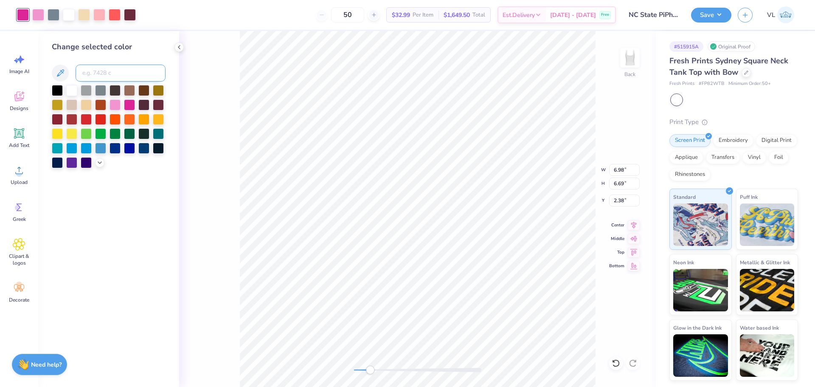
click at [113, 76] on input at bounding box center [121, 73] width 90 height 17
type input "178"
click at [24, 15] on div at bounding box center [23, 14] width 12 height 12
click at [123, 73] on input at bounding box center [121, 73] width 90 height 17
type input "178"
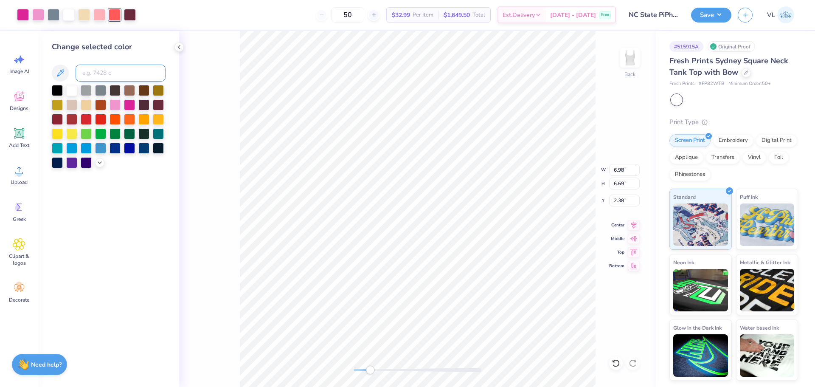
click at [123, 73] on input at bounding box center [121, 73] width 90 height 17
click at [21, 10] on div at bounding box center [23, 14] width 12 height 12
click at [21, 10] on div at bounding box center [23, 15] width 12 height 12
type input "5.47"
type input "0.84"
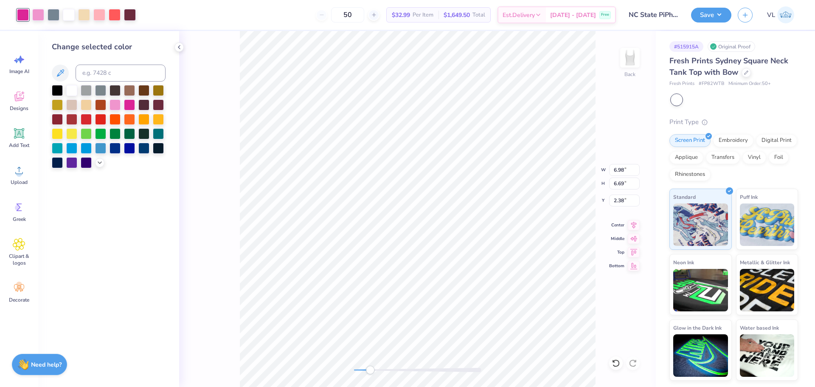
type input "4.71"
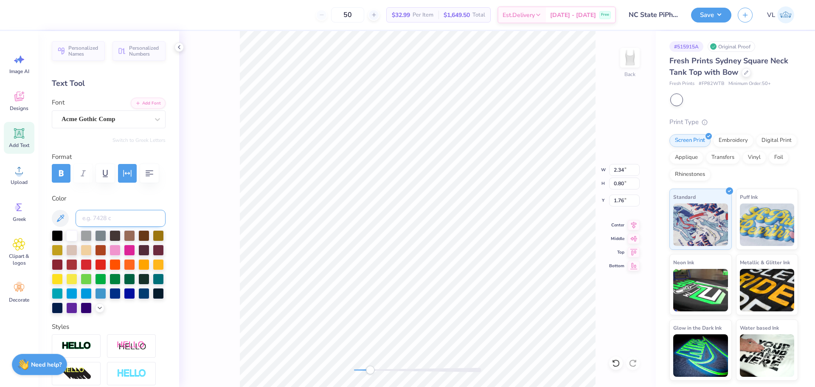
click at [121, 219] on input at bounding box center [121, 218] width 90 height 17
type input "178"
click at [120, 213] on input at bounding box center [121, 218] width 90 height 17
type input "176"
type input "5.47"
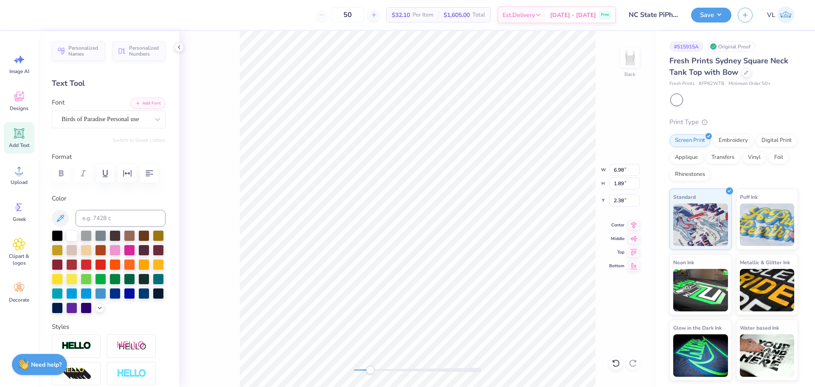
type input "0.84"
type input "4.71"
click at [206, 304] on div "Back W 5.47 5.47 " H 0.84 0.84 " Y 4.71 4.71 " Center Middle Top Bottom" at bounding box center [417, 209] width 477 height 356
click at [124, 213] on input at bounding box center [121, 218] width 90 height 17
type input "7428"
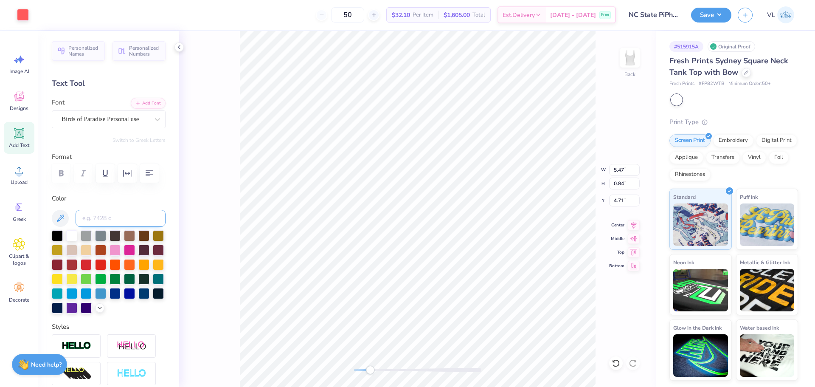
click at [117, 224] on input at bounding box center [121, 218] width 90 height 17
type input "7428"
type input "6.98"
type input "1.89"
type input "2.38"
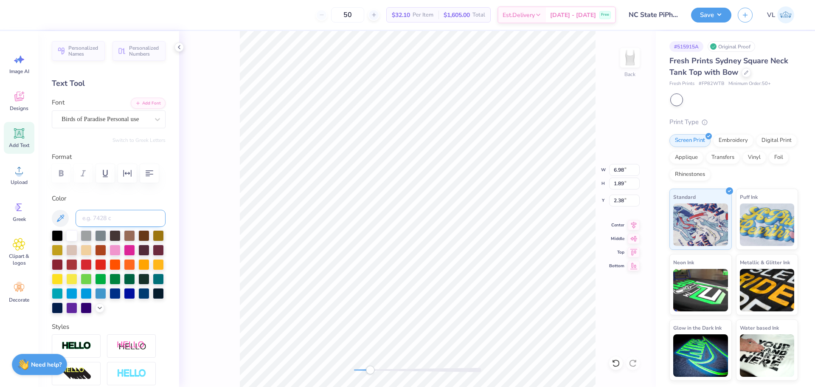
click at [95, 212] on input at bounding box center [121, 218] width 90 height 17
type input "178"
type input "2.41"
type input "0.72"
type input "1.56"
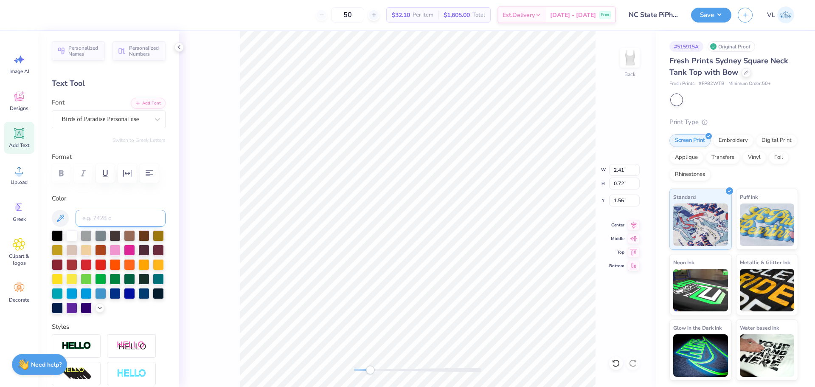
click at [108, 222] on input at bounding box center [121, 218] width 90 height 17
type input "178"
click at [101, 217] on input at bounding box center [121, 218] width 90 height 17
type input "7428"
type input "0.85"
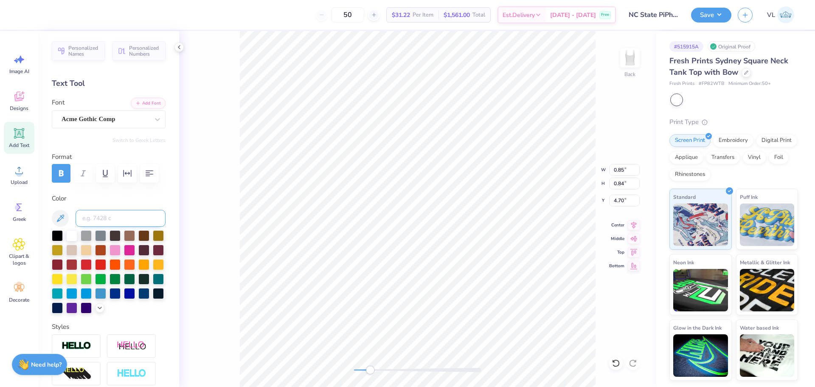
click at [126, 217] on input at bounding box center [121, 218] width 90 height 17
type input "7428"
drag, startPoint x: 372, startPoint y: 370, endPoint x: 362, endPoint y: 369, distance: 10.6
click at [361, 369] on div "Accessibility label" at bounding box center [361, 369] width 8 height 8
click at [445, 294] on li "Group" at bounding box center [451, 293] width 67 height 17
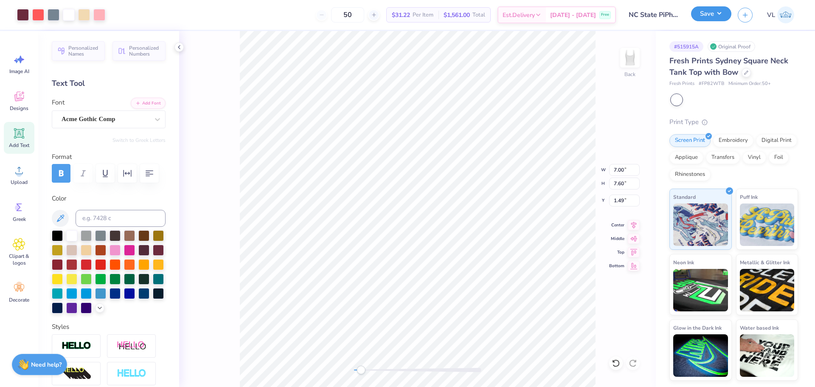
click at [706, 10] on button "Save" at bounding box center [711, 13] width 40 height 15
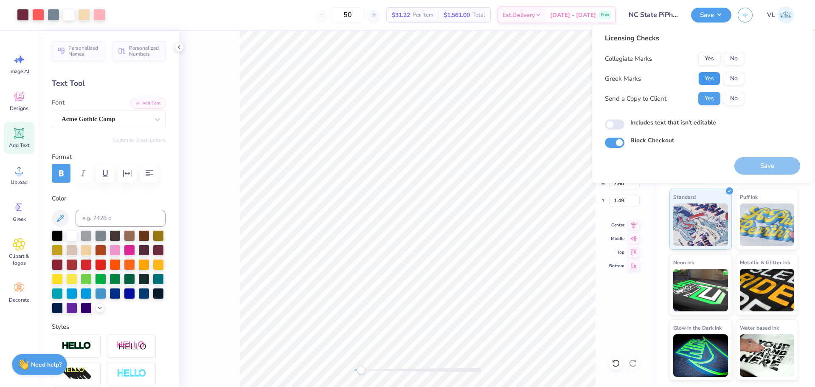
click at [711, 76] on button "Yes" at bounding box center [709, 79] width 22 height 14
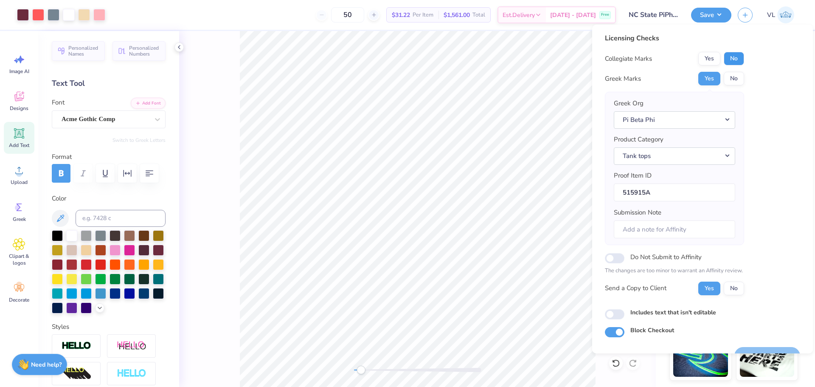
click at [741, 53] on button "No" at bounding box center [734, 59] width 20 height 14
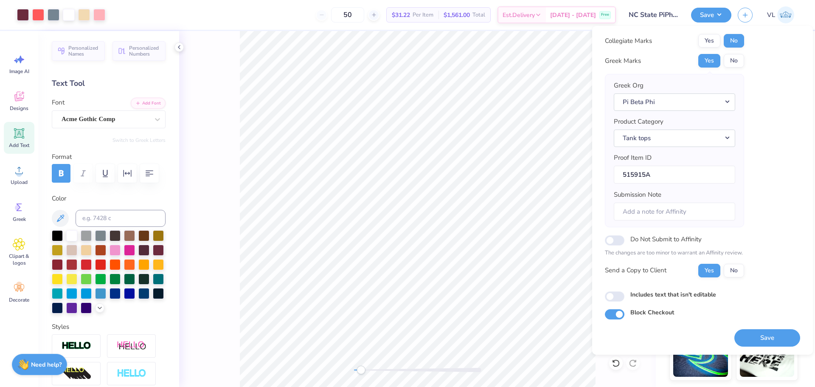
click at [764, 336] on button "Save" at bounding box center [767, 337] width 66 height 17
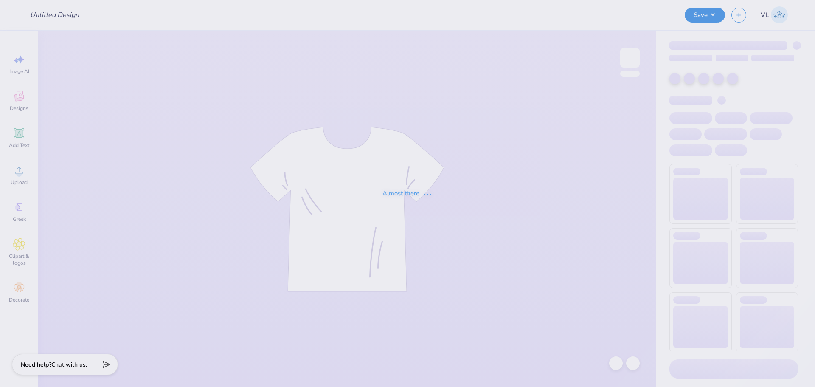
type input "NC State PiPhi parents weekend"
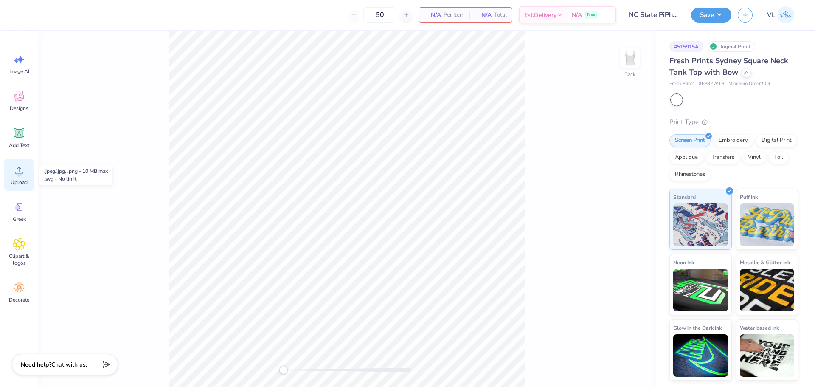
click at [28, 174] on div "Upload" at bounding box center [19, 175] width 31 height 32
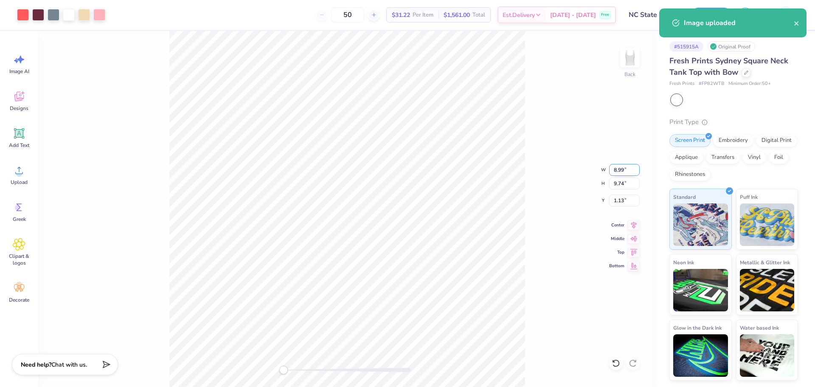
click at [620, 171] on input "8.99" at bounding box center [624, 170] width 31 height 12
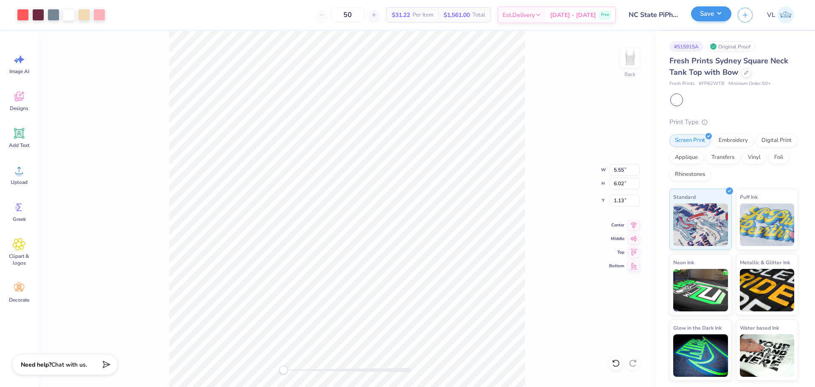
click at [702, 22] on div "Save" at bounding box center [711, 15] width 40 height 15
click at [710, 15] on button "Save" at bounding box center [711, 13] width 40 height 15
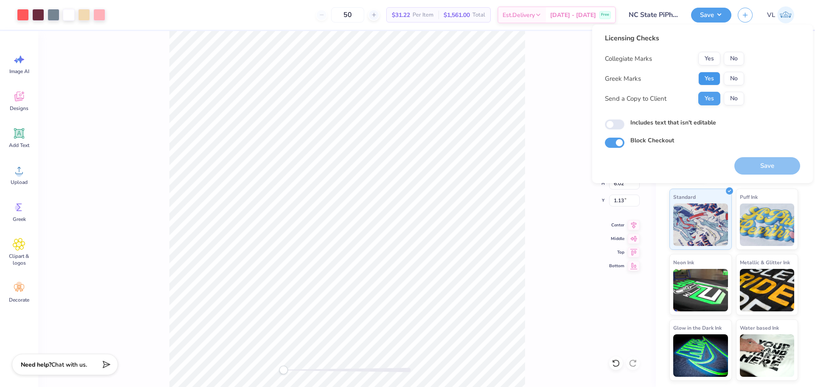
click at [712, 75] on button "Yes" at bounding box center [709, 79] width 22 height 14
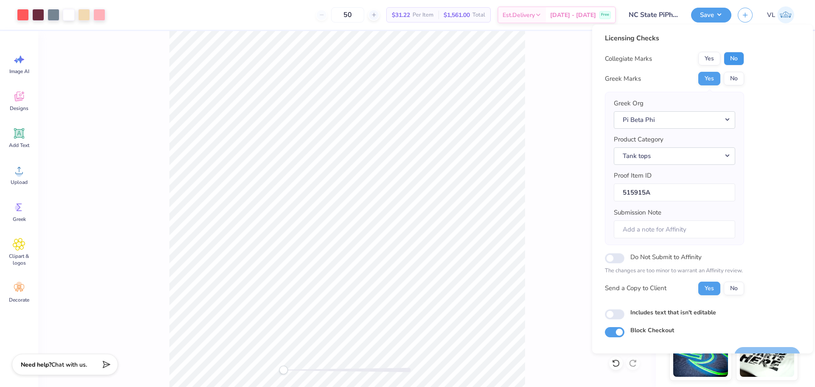
click at [733, 60] on button "No" at bounding box center [734, 59] width 20 height 14
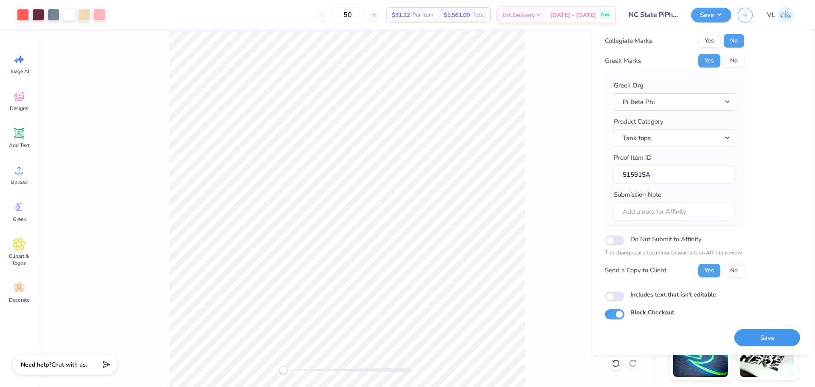
click at [764, 341] on button "Save" at bounding box center [767, 337] width 66 height 17
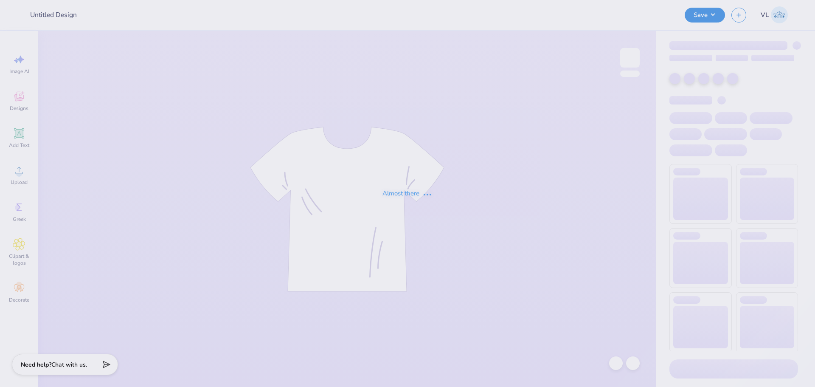
type input "KKG Wellness Week Shirts"
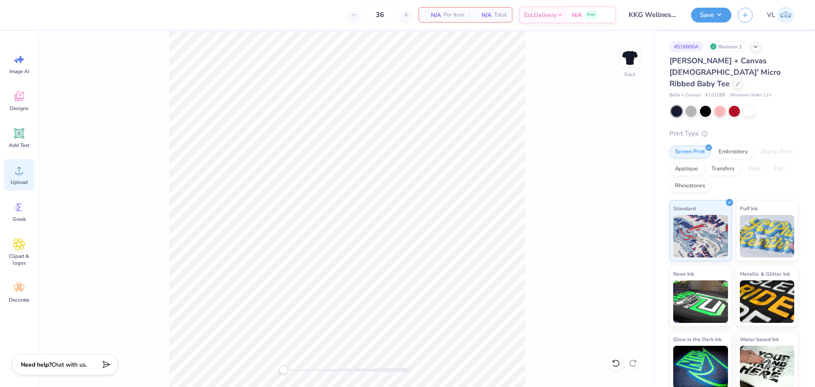
click at [22, 174] on icon at bounding box center [19, 170] width 8 height 7
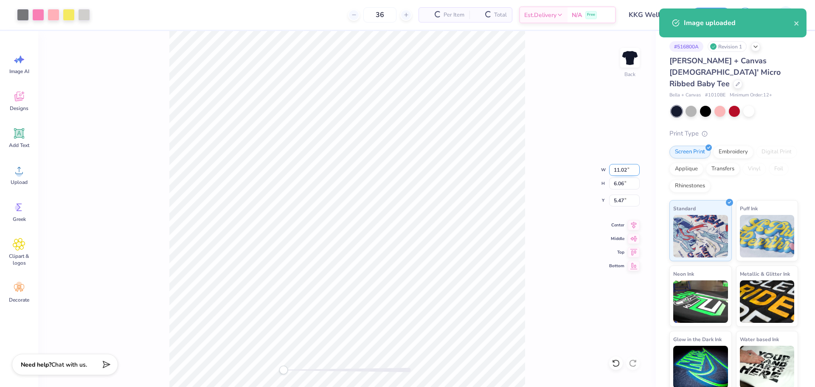
click at [629, 166] on input "11.02" at bounding box center [624, 170] width 31 height 12
type input "7"
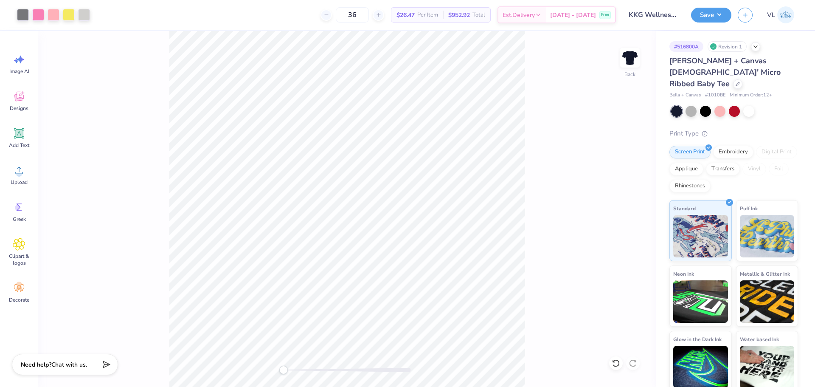
click at [301, 366] on div "Back" at bounding box center [347, 209] width 618 height 356
click at [287, 359] on div "Back" at bounding box center [347, 209] width 618 height 356
click at [710, 19] on button "Save" at bounding box center [711, 13] width 40 height 15
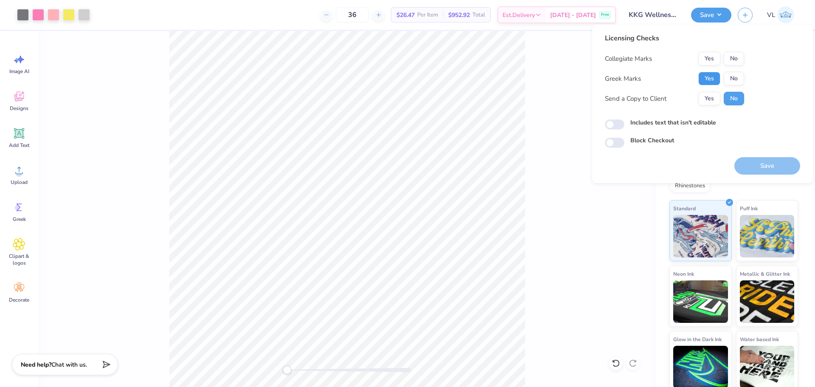
click at [705, 77] on button "Yes" at bounding box center [709, 79] width 22 height 14
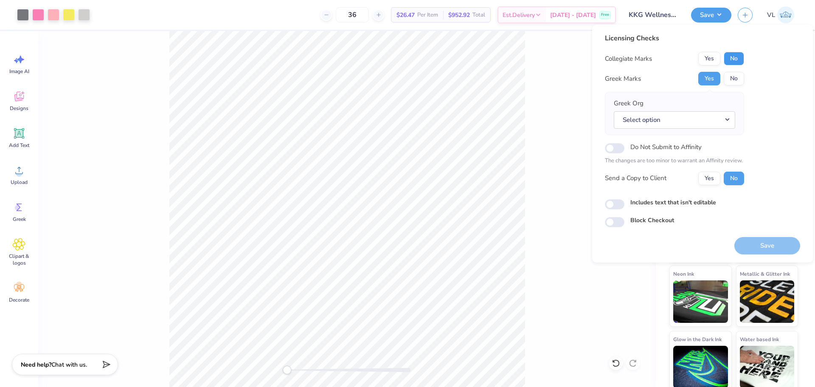
click at [738, 56] on button "No" at bounding box center [734, 59] width 20 height 14
click at [672, 116] on button "Select option" at bounding box center [674, 119] width 121 height 17
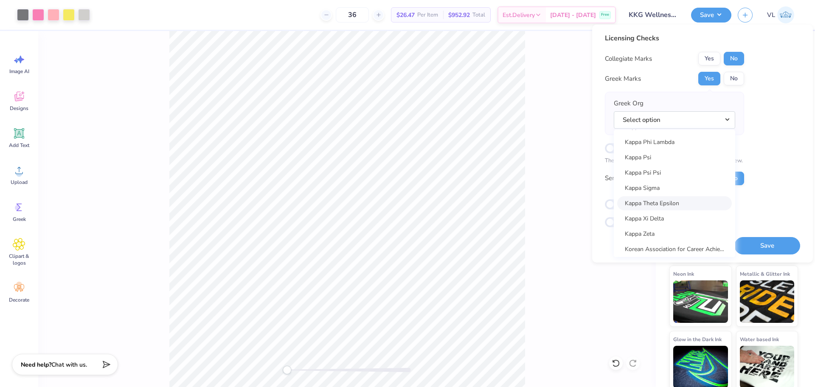
scroll to position [3125, 0]
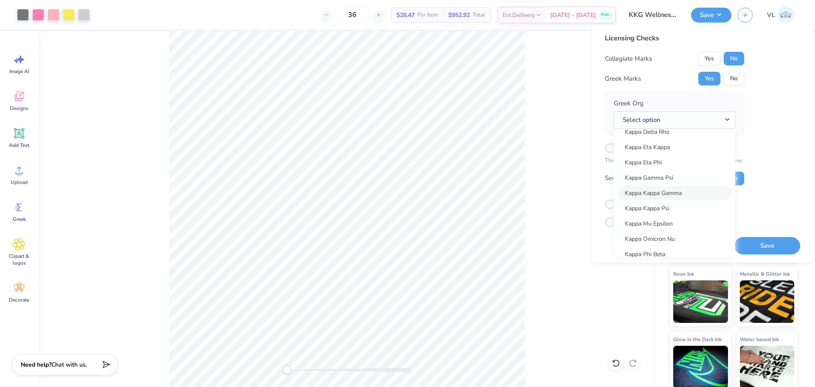
click at [702, 195] on link "Kappa Kappa Gamma" at bounding box center [674, 193] width 115 height 14
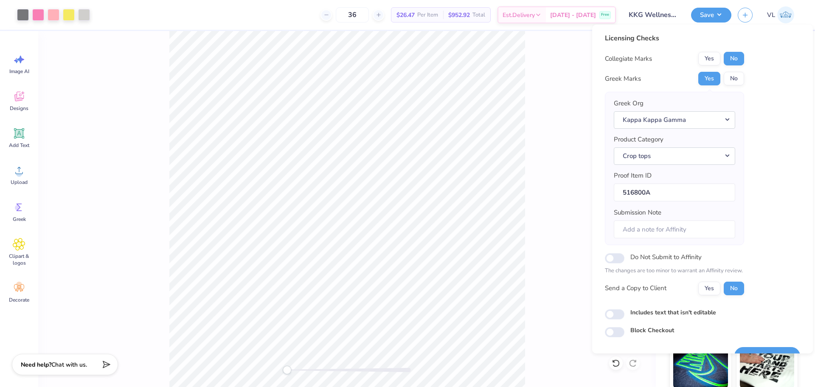
scroll to position [19, 0]
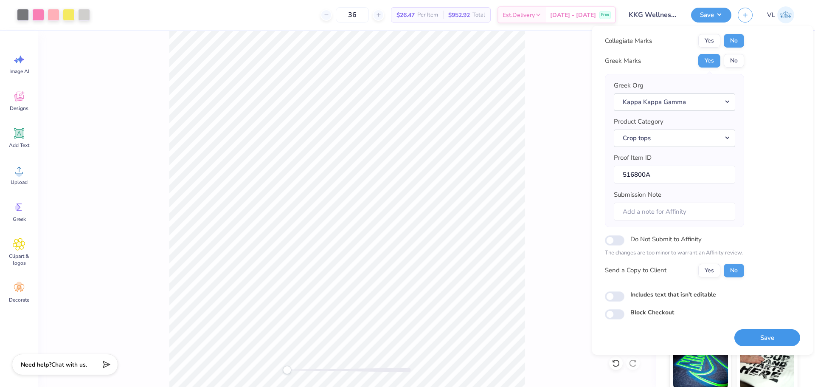
click at [768, 337] on button "Save" at bounding box center [767, 337] width 66 height 17
